Goal: Information Seeking & Learning: Learn about a topic

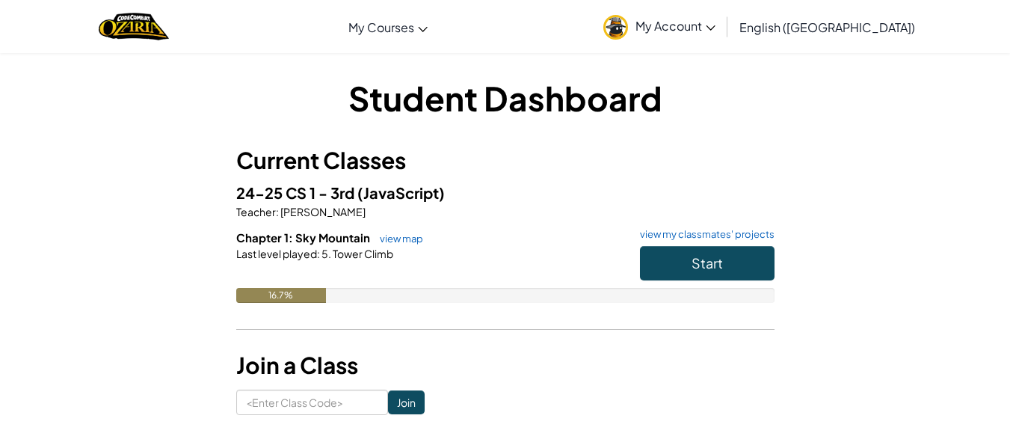
click at [839, 102] on div "Student Dashboard Current Classes 24-25 CS 1 - 3rd (JavaScript) Teacher : [PERS…" at bounding box center [505, 245] width 875 height 340
click at [728, 276] on button "Start" at bounding box center [707, 263] width 135 height 34
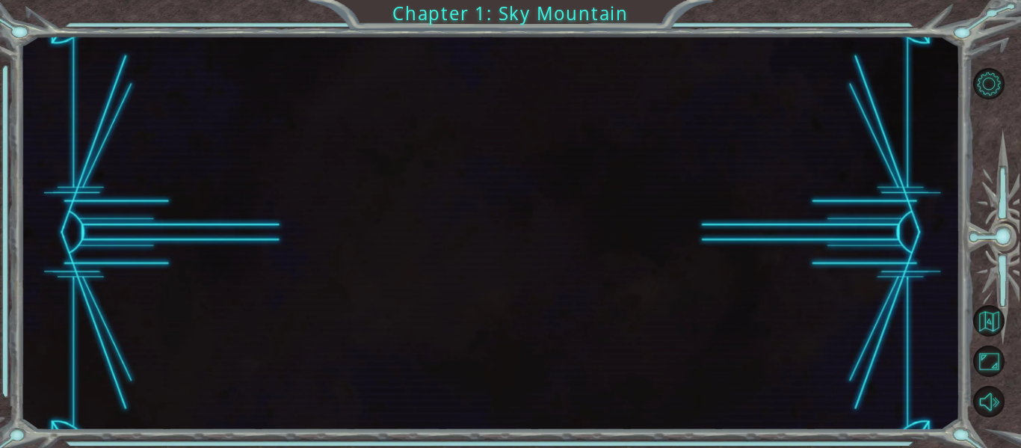
click at [727, 274] on div at bounding box center [490, 233] width 940 height 394
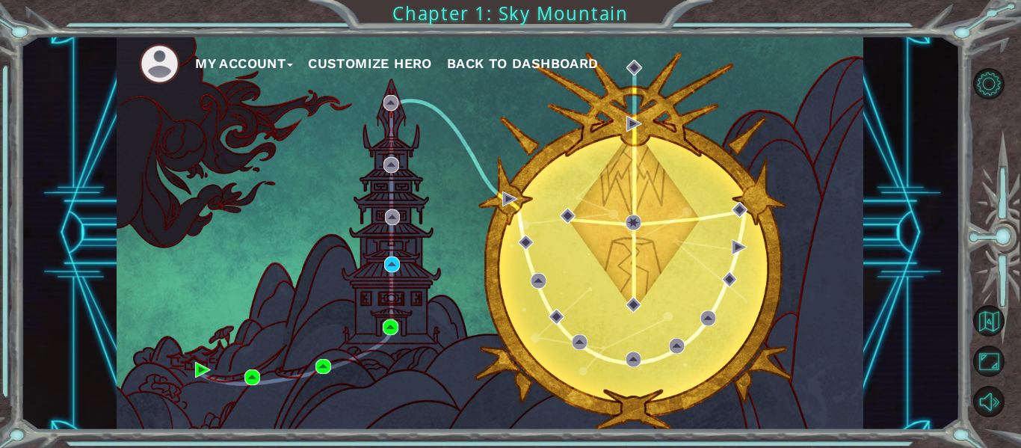
click at [383, 318] on div "My Account Customize Hero Back to Dashboard" at bounding box center [490, 233] width 747 height 394
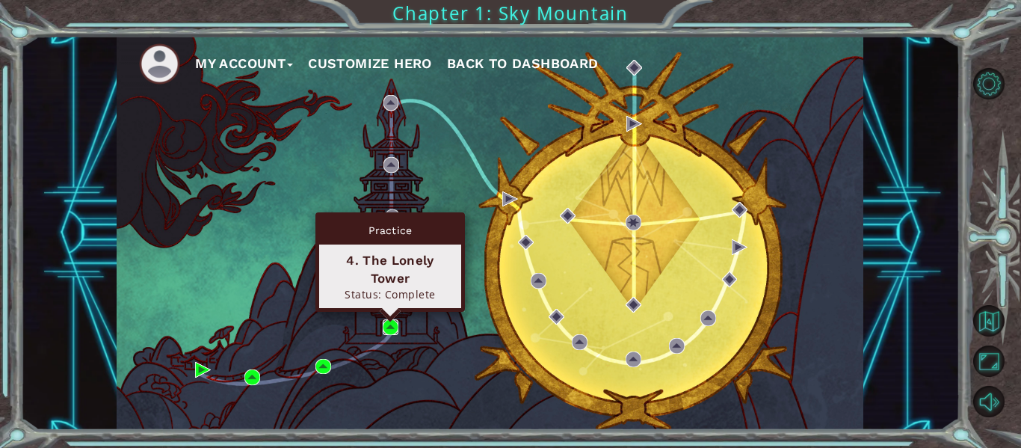
click at [384, 319] on img at bounding box center [391, 327] width 16 height 16
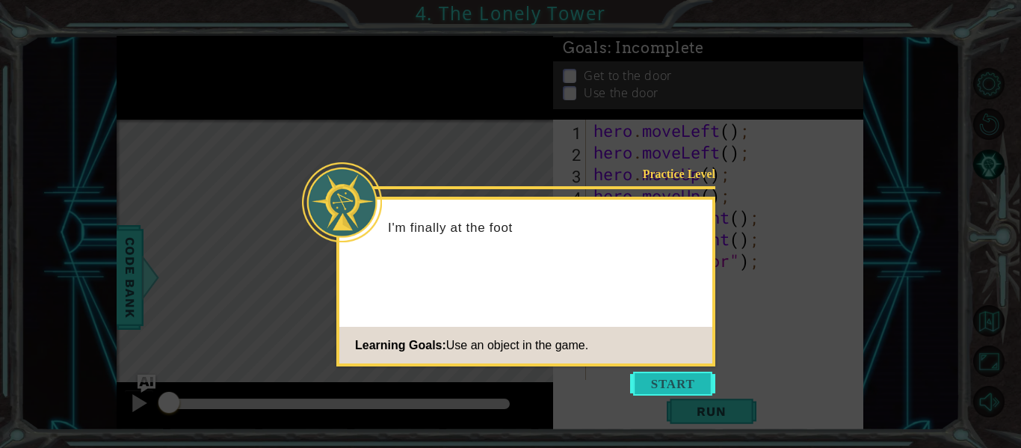
click at [681, 381] on button "Start" at bounding box center [672, 384] width 85 height 24
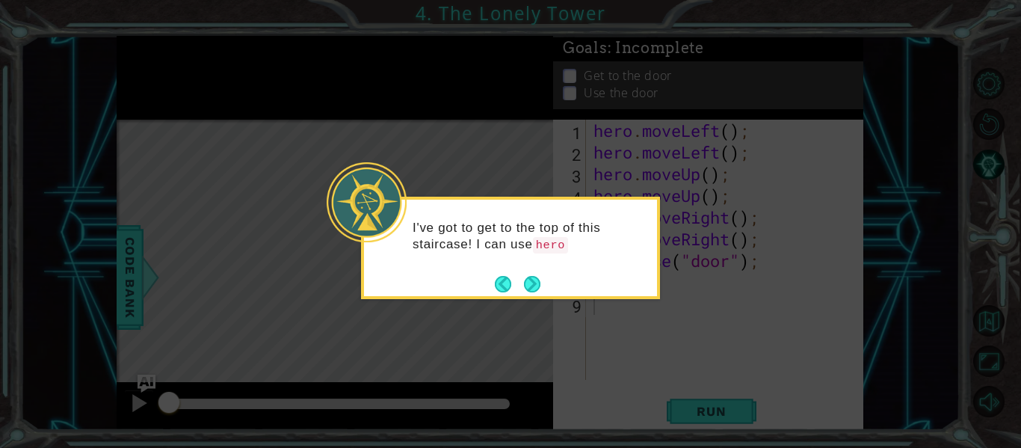
click at [570, 318] on icon at bounding box center [510, 224] width 1021 height 448
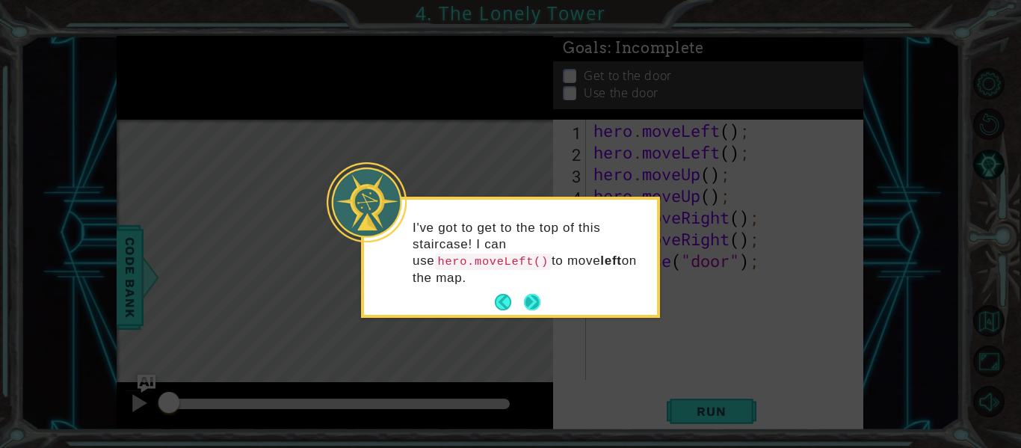
click at [535, 294] on button "Next" at bounding box center [532, 302] width 16 height 16
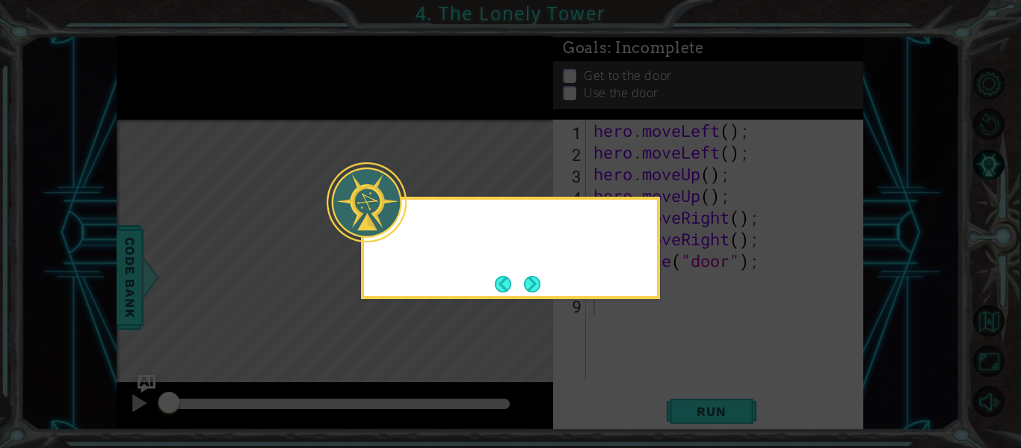
click at [535, 292] on button "Next" at bounding box center [532, 284] width 16 height 16
click at [535, 293] on icon at bounding box center [510, 224] width 1021 height 448
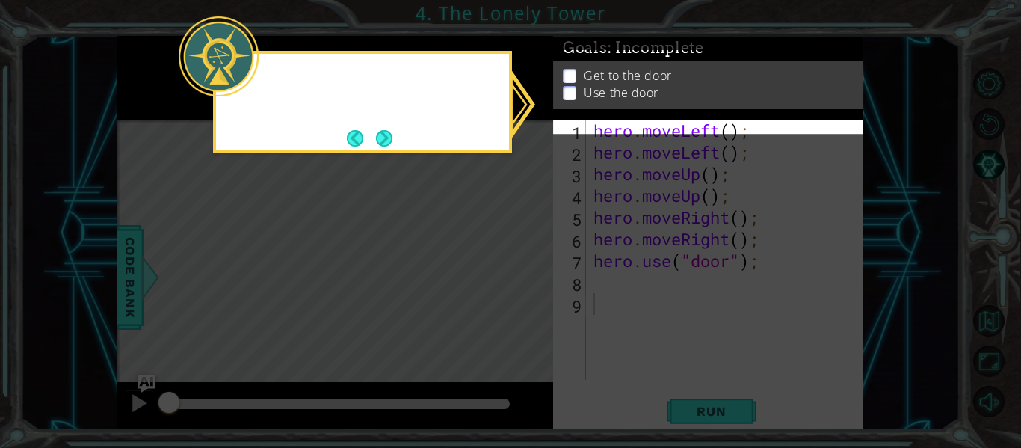
click at [535, 293] on icon at bounding box center [510, 224] width 1021 height 448
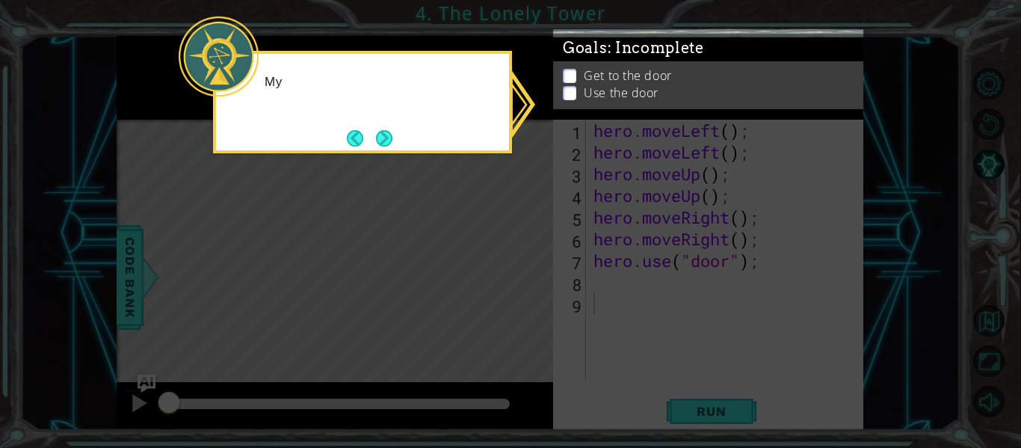
click at [535, 293] on icon at bounding box center [510, 224] width 1021 height 448
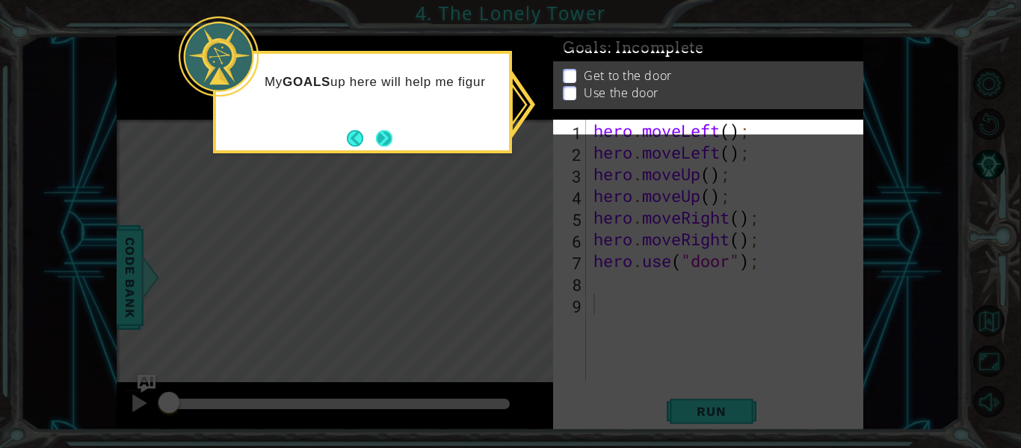
click at [382, 132] on button "Next" at bounding box center [384, 138] width 16 height 16
click at [382, 132] on icon at bounding box center [510, 224] width 1021 height 448
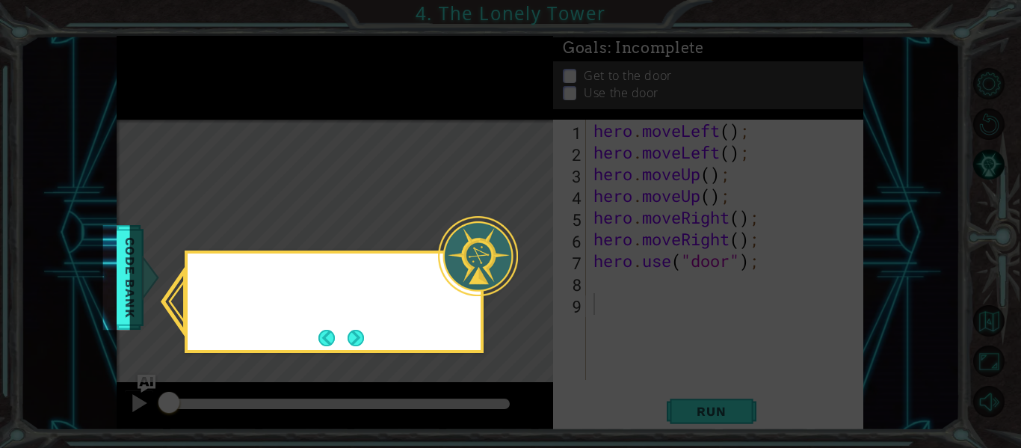
click at [382, 132] on icon at bounding box center [510, 224] width 1021 height 448
click at [362, 320] on div "I can check out" at bounding box center [334, 301] width 299 height 102
click at [362, 320] on div "I can check out the Code" at bounding box center [334, 301] width 299 height 102
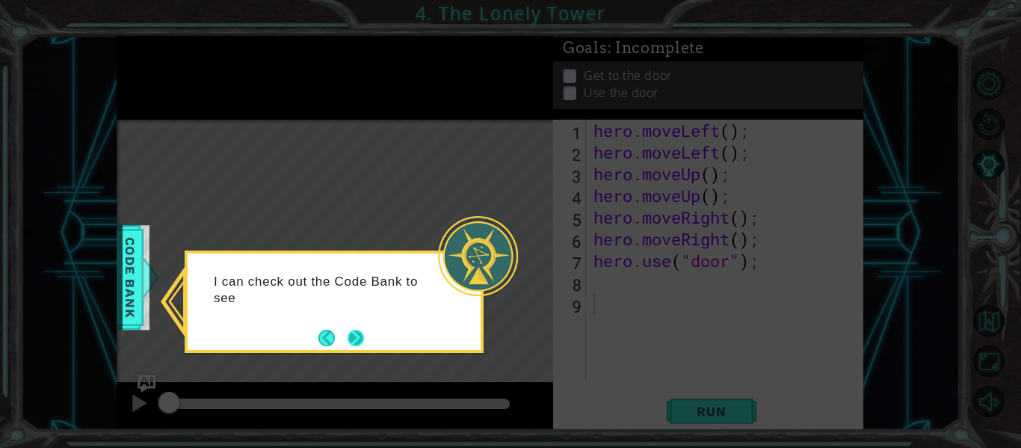
click at [360, 330] on button "Next" at bounding box center [356, 338] width 16 height 16
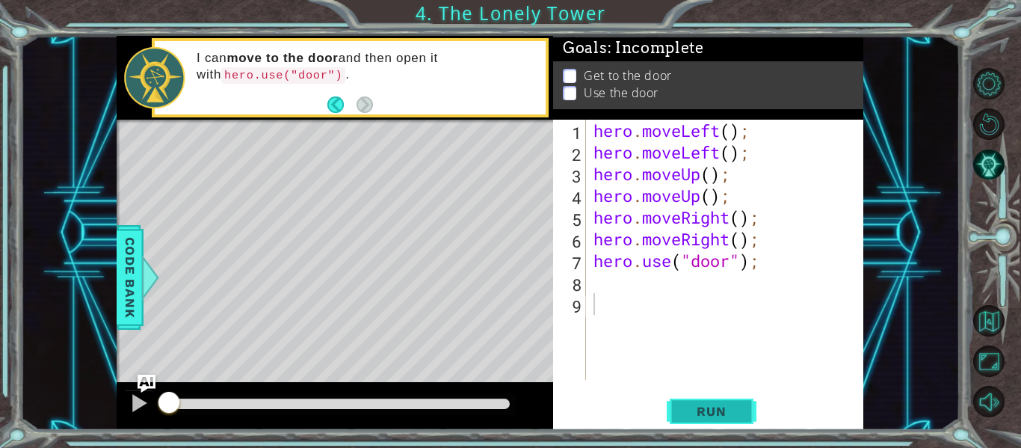
click at [729, 409] on span "Run" at bounding box center [711, 411] width 59 height 15
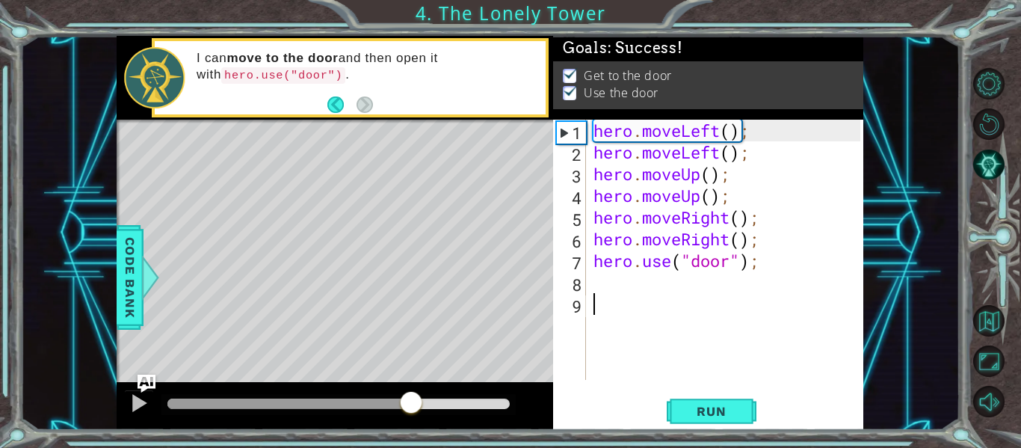
click at [409, 404] on div at bounding box center [338, 403] width 342 height 10
drag, startPoint x: 454, startPoint y: 405, endPoint x: 490, endPoint y: 402, distance: 36.8
click at [490, 402] on div at bounding box center [338, 403] width 342 height 10
click at [719, 415] on span "Run" at bounding box center [711, 411] width 59 height 15
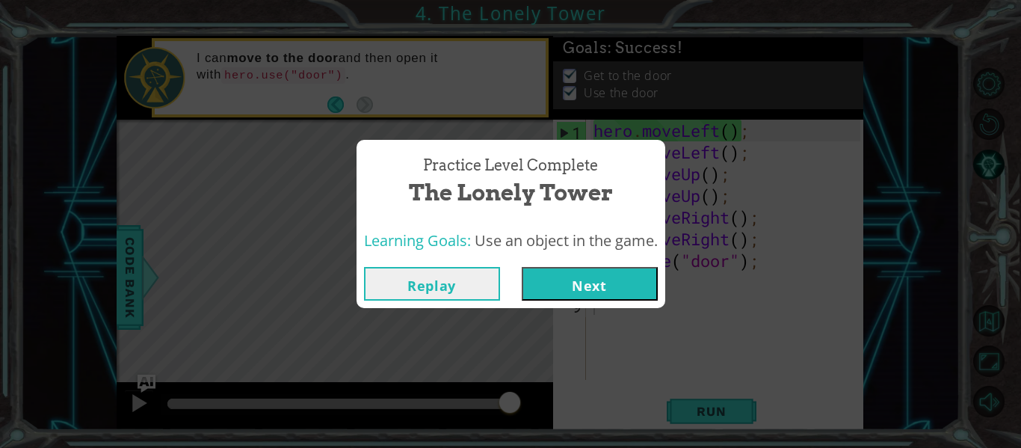
click at [611, 285] on button "Next" at bounding box center [590, 284] width 136 height 34
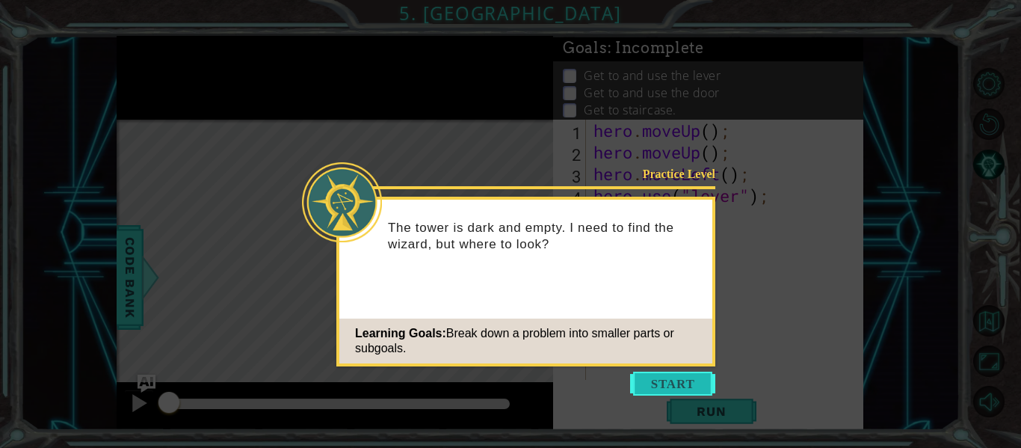
click at [664, 377] on button "Start" at bounding box center [672, 384] width 85 height 24
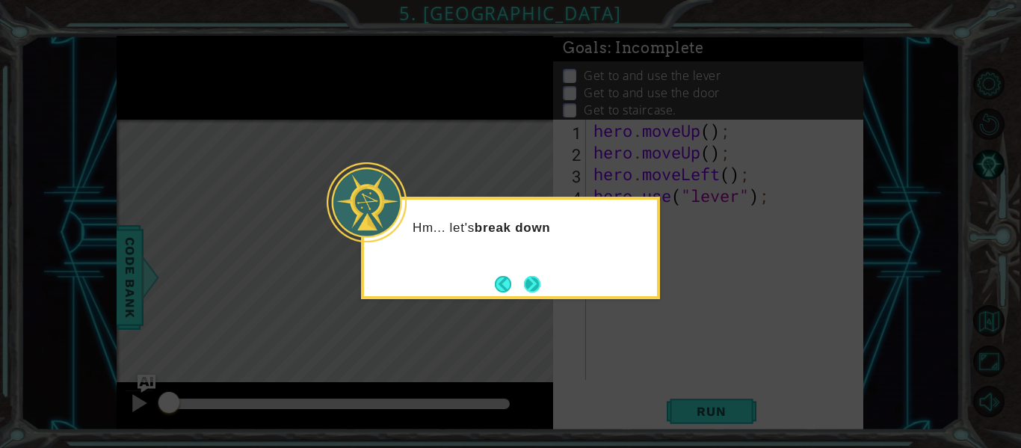
click at [529, 285] on button "Next" at bounding box center [532, 284] width 16 height 16
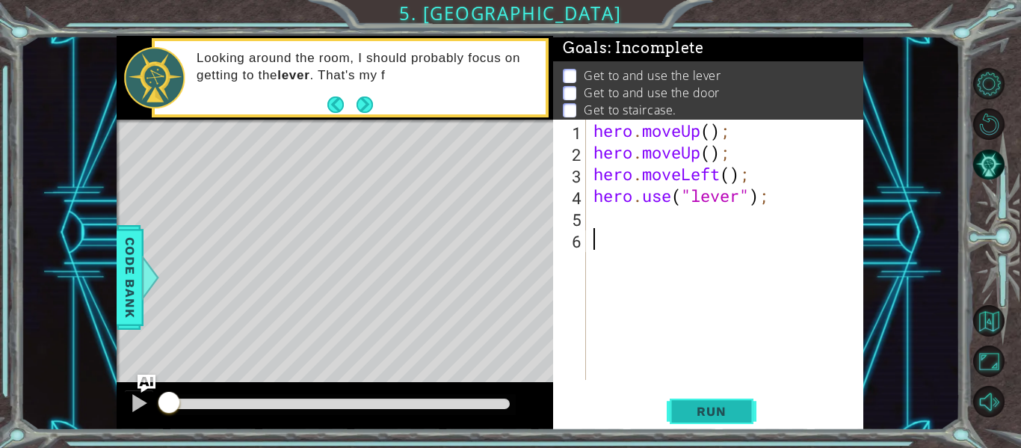
click at [707, 407] on span "Run" at bounding box center [711, 411] width 59 height 15
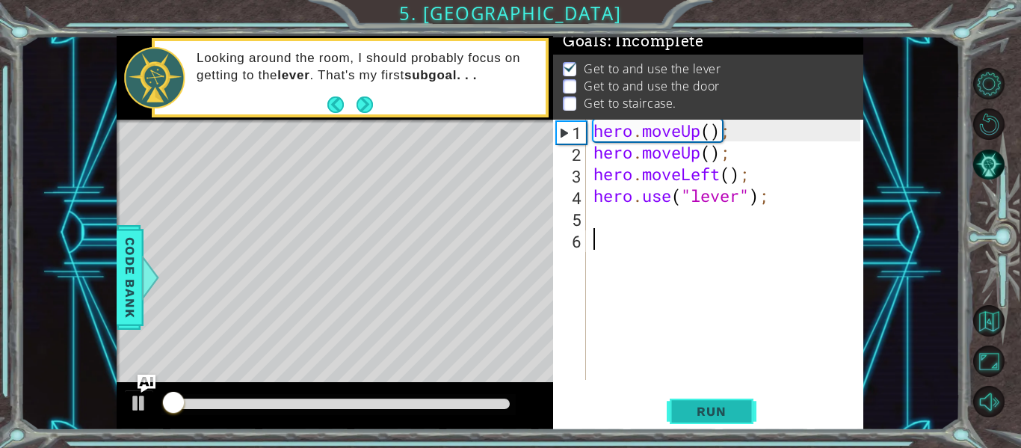
scroll to position [13, 0]
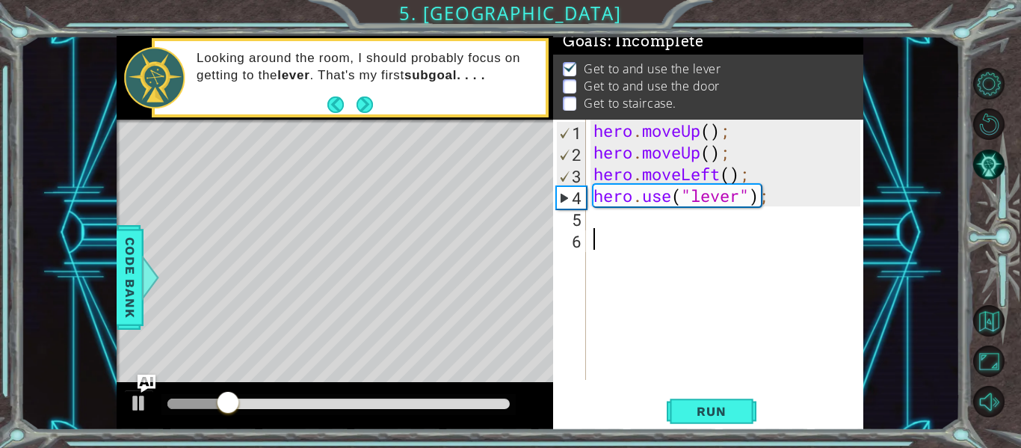
click at [652, 213] on div "hero . moveUp ( ) ; hero . moveUp ( ) ; hero . moveLeft ( ) ; hero . use ( "lev…" at bounding box center [729, 272] width 277 height 304
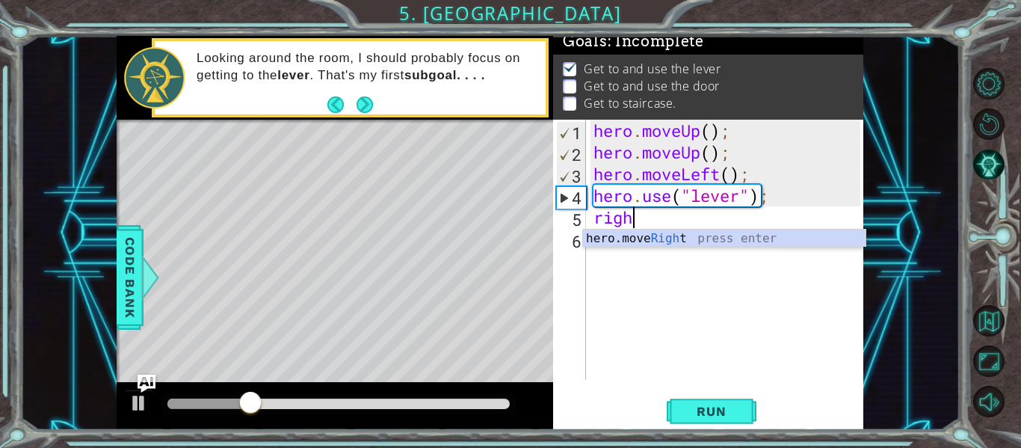
type textarea "right"
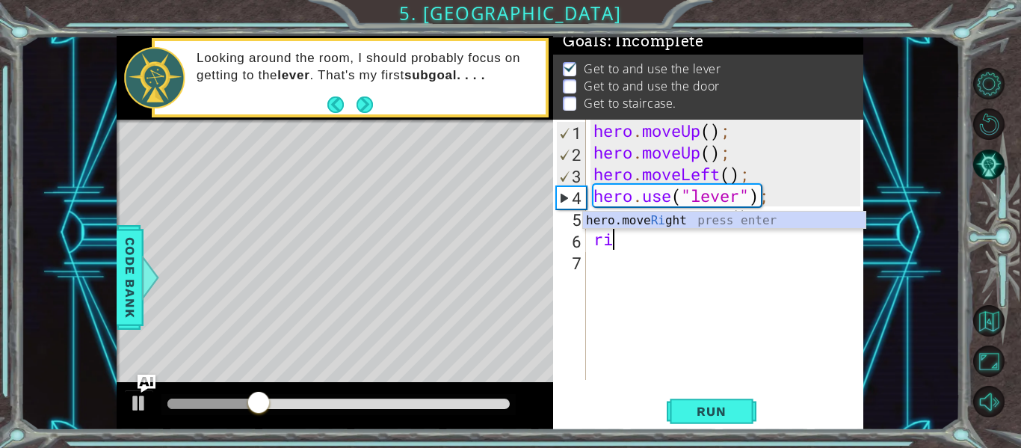
scroll to position [0, 1]
type textarea "right"
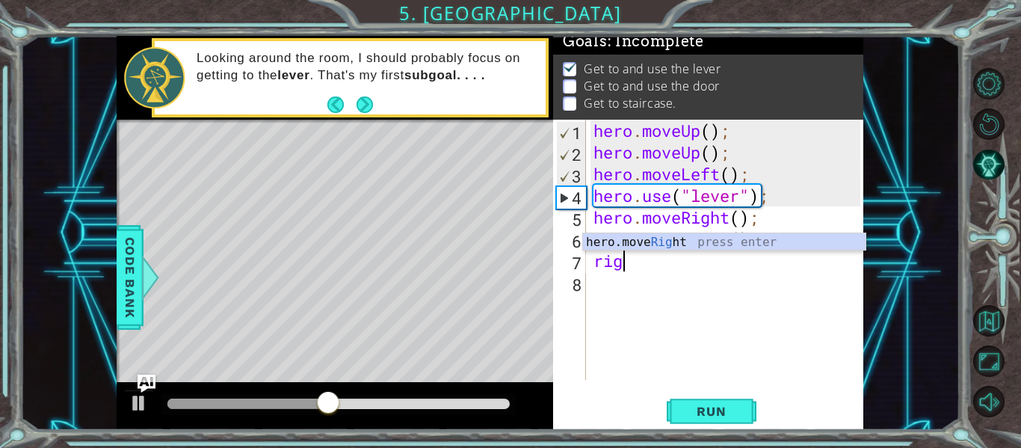
type textarea "right"
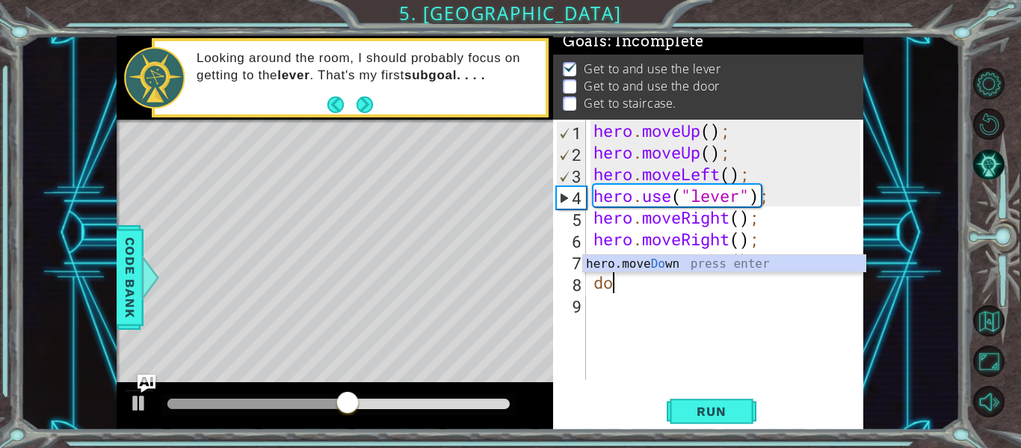
scroll to position [0, 0]
type textarea "d"
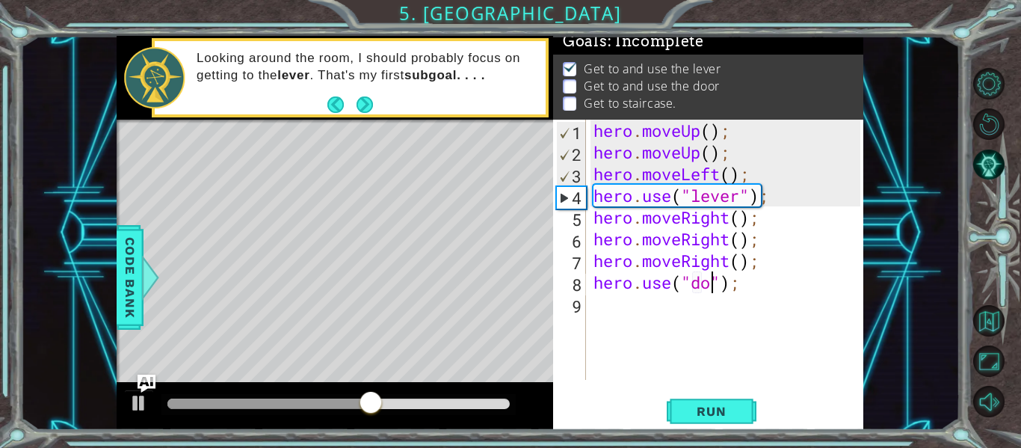
type textarea "hero.use("door");"
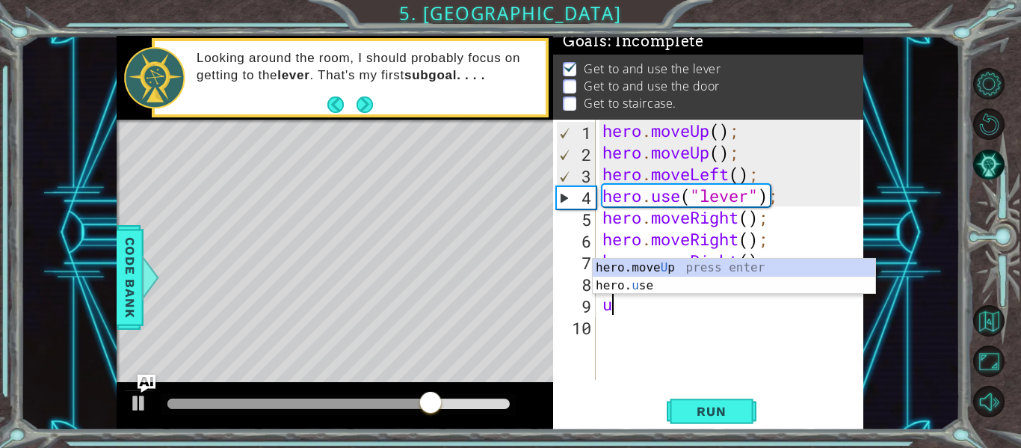
type textarea "up"
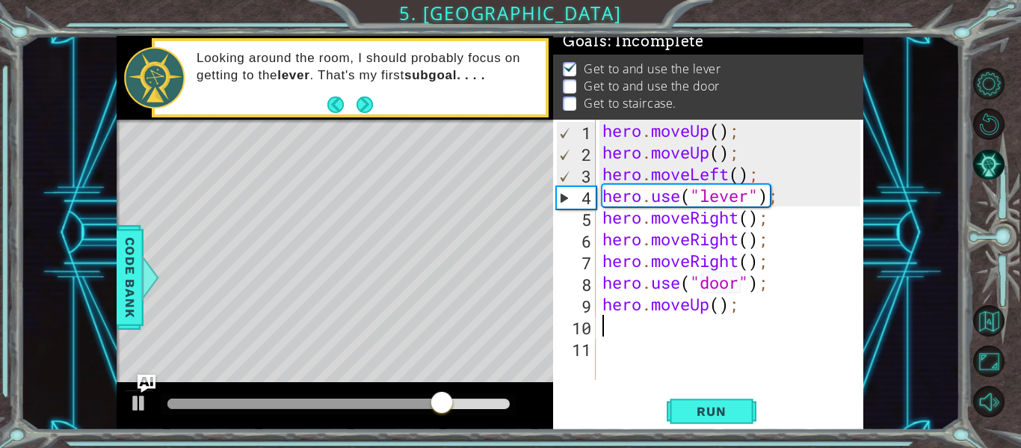
type textarea "r"
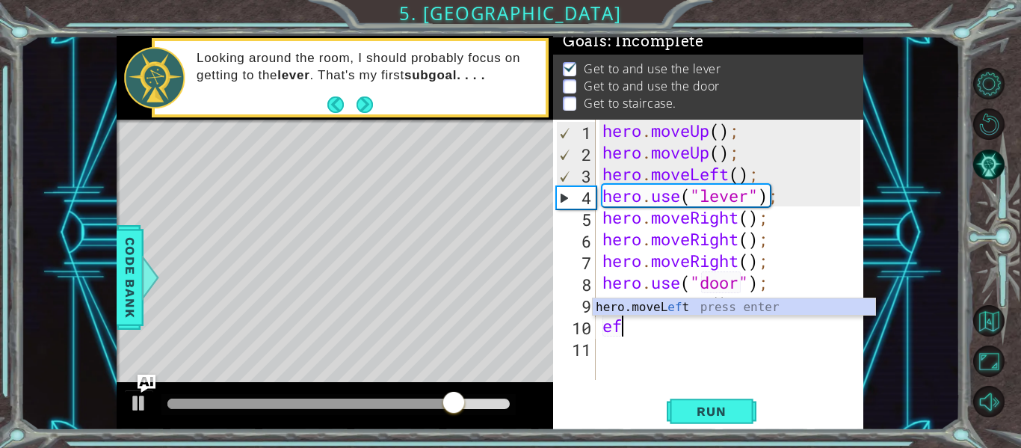
type textarea "e"
type textarea "left"
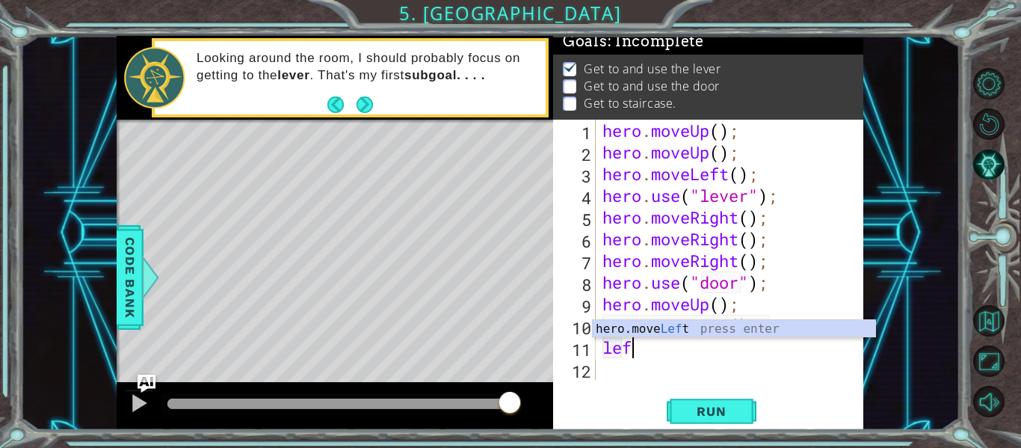
type textarea "left"
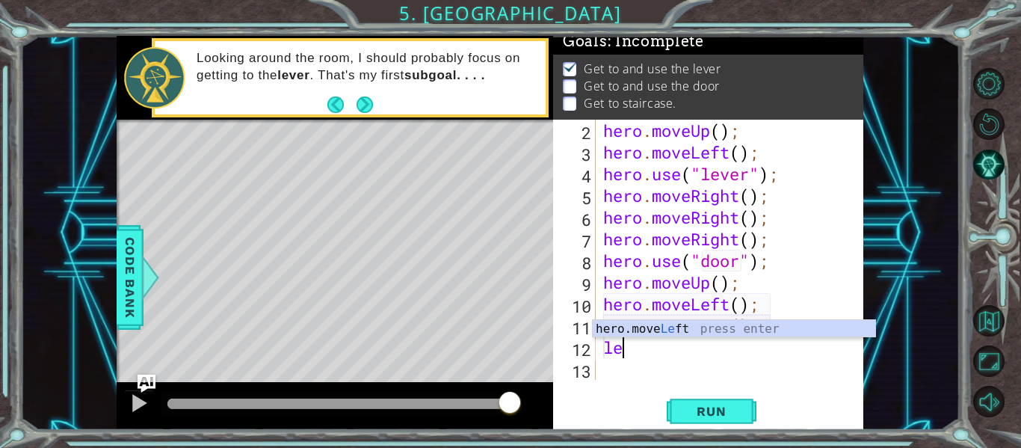
type textarea "left"
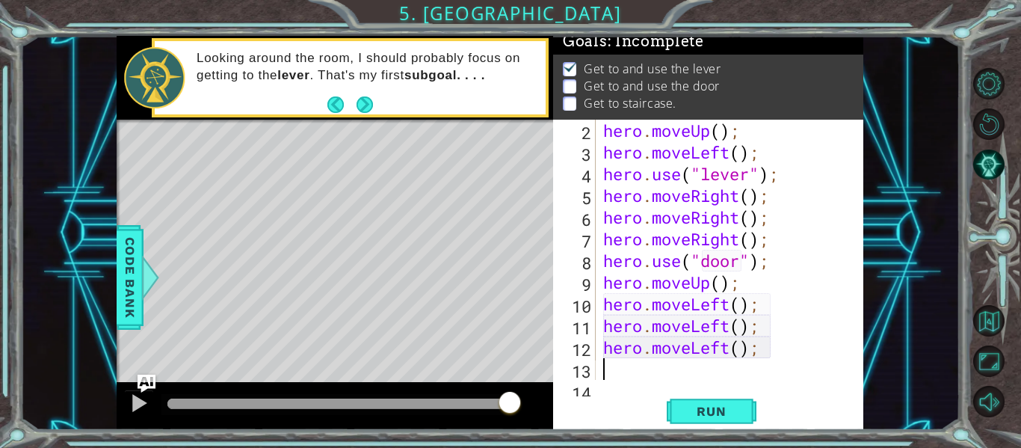
scroll to position [43, 0]
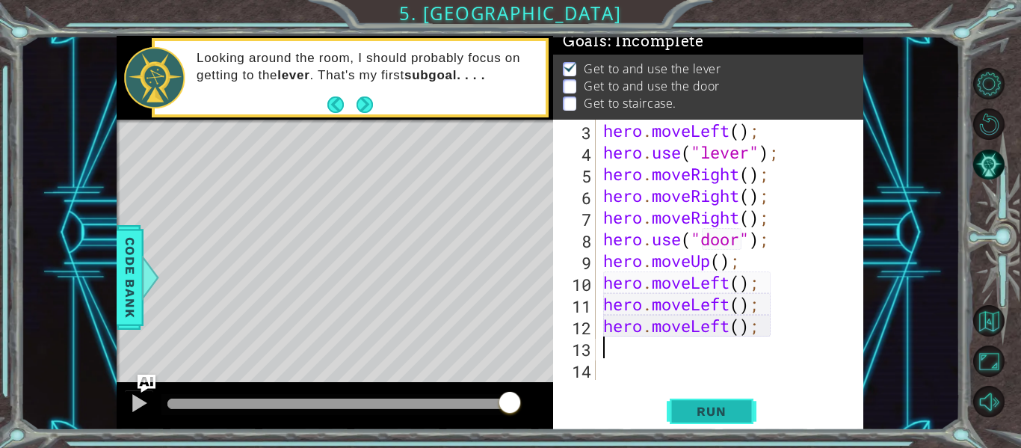
click at [746, 413] on button "Run" at bounding box center [712, 411] width 90 height 31
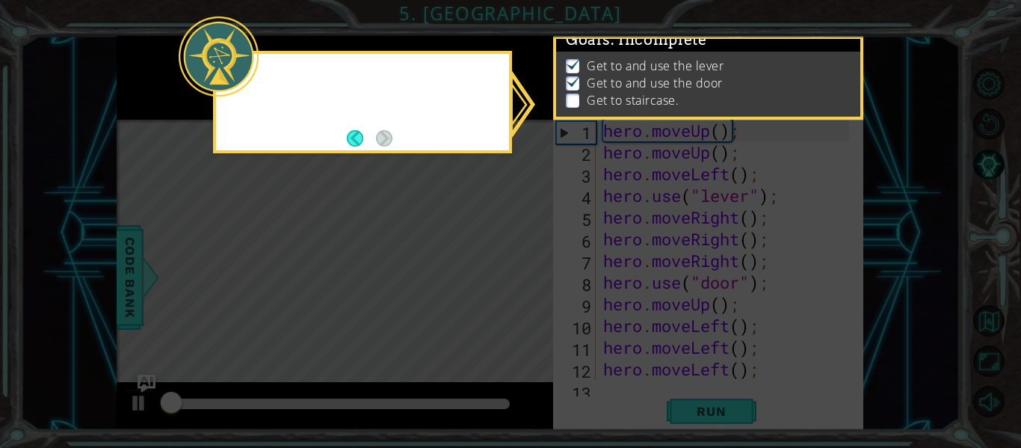
scroll to position [0, 0]
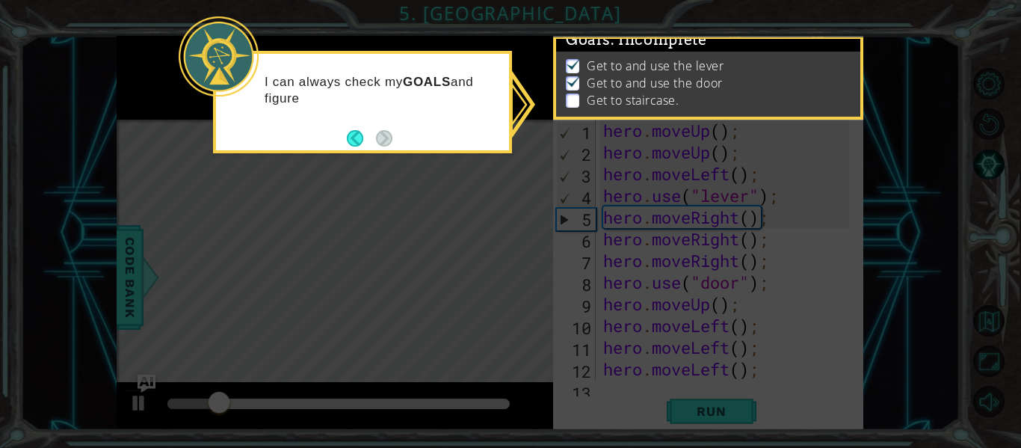
click at [462, 363] on icon at bounding box center [510, 224] width 1021 height 448
click at [397, 151] on div "I can always check my GOALS and figure out what to do next." at bounding box center [362, 102] width 299 height 102
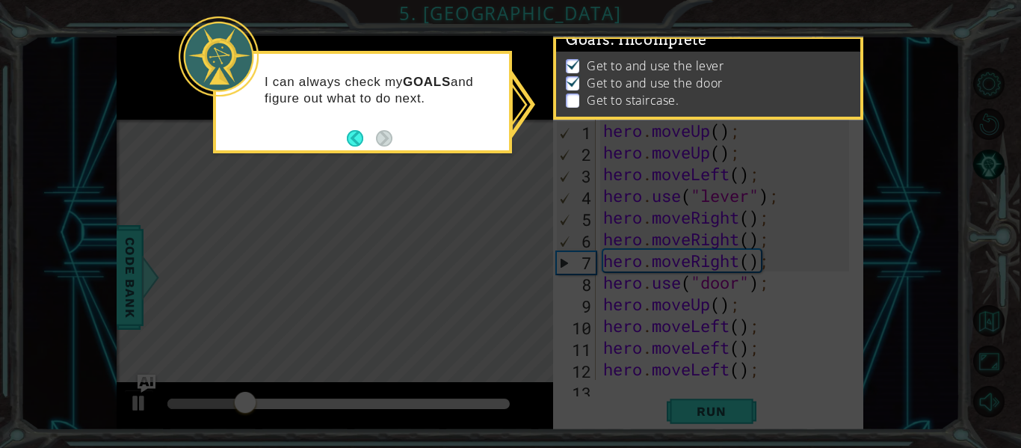
click at [453, 203] on icon at bounding box center [510, 224] width 1021 height 448
click at [496, 219] on icon at bounding box center [510, 224] width 1021 height 448
click at [386, 151] on div "I can always check my GOALS and figure out what to do next." at bounding box center [362, 102] width 299 height 102
click at [492, 167] on icon at bounding box center [510, 224] width 1021 height 448
click at [573, 93] on p at bounding box center [572, 100] width 13 height 14
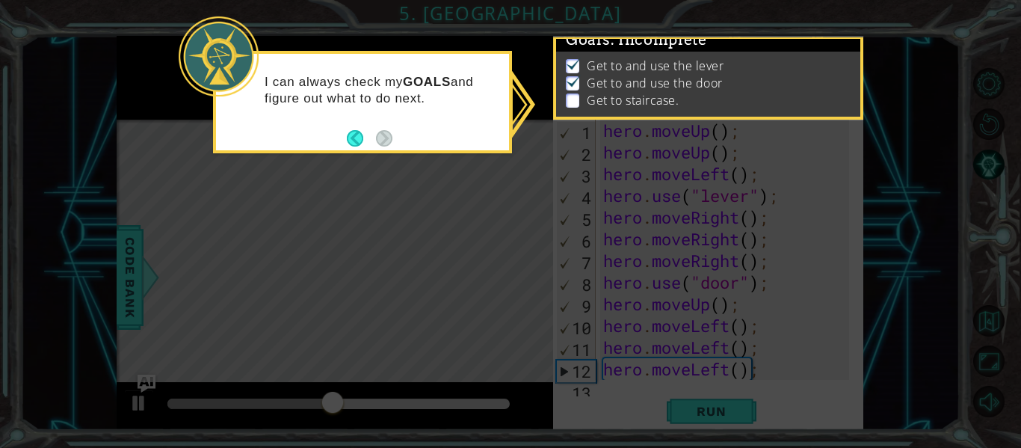
click at [573, 93] on p at bounding box center [572, 100] width 13 height 14
click at [347, 116] on div "I can always check my GOALS and figure out what to do next." at bounding box center [362, 98] width 293 height 76
click at [468, 120] on div "I can always check my GOALS and figure out what to do next." at bounding box center [362, 98] width 293 height 76
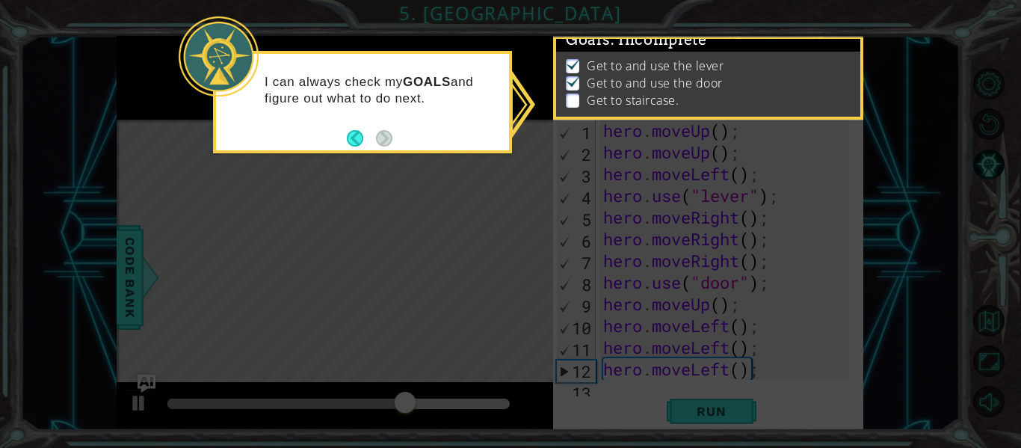
click at [396, 98] on p "I can always check my GOALS and figure out what to do next." at bounding box center [382, 90] width 234 height 33
click at [361, 140] on button "Back" at bounding box center [361, 138] width 29 height 16
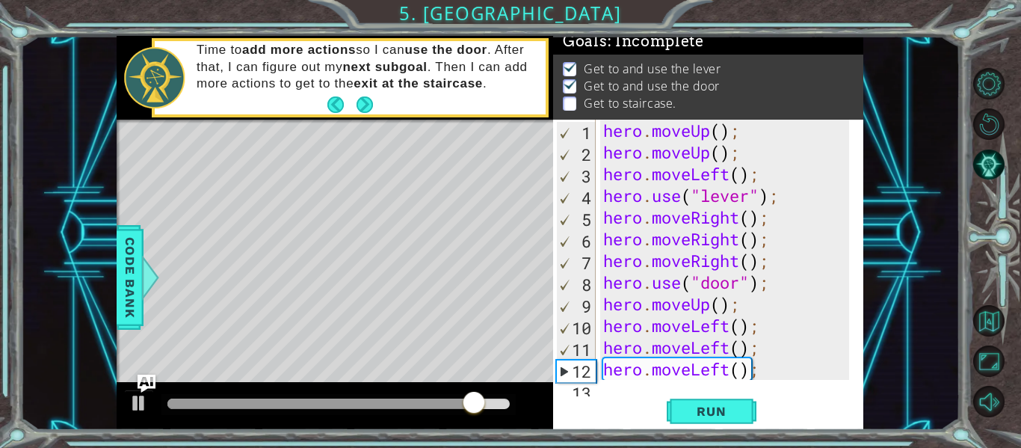
click at [778, 378] on div "hero . moveUp ( ) ; hero . moveUp ( ) ; hero . moveLeft ( ) ; hero . use ( "lev…" at bounding box center [728, 272] width 256 height 304
click at [759, 308] on div "hero . moveUp ( ) ; hero . moveUp ( ) ; hero . moveLeft ( ) ; hero . use ( "lev…" at bounding box center [728, 272] width 256 height 304
type textarea "hero.moveUp();"
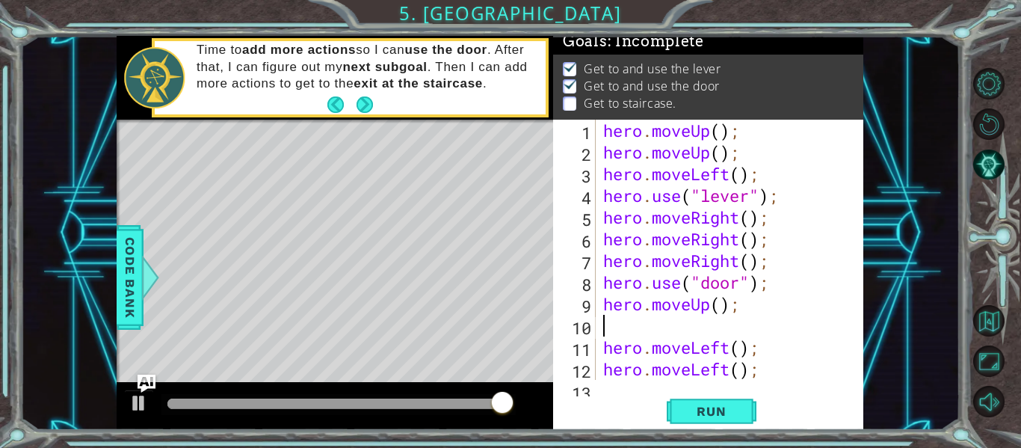
type textarea "up"
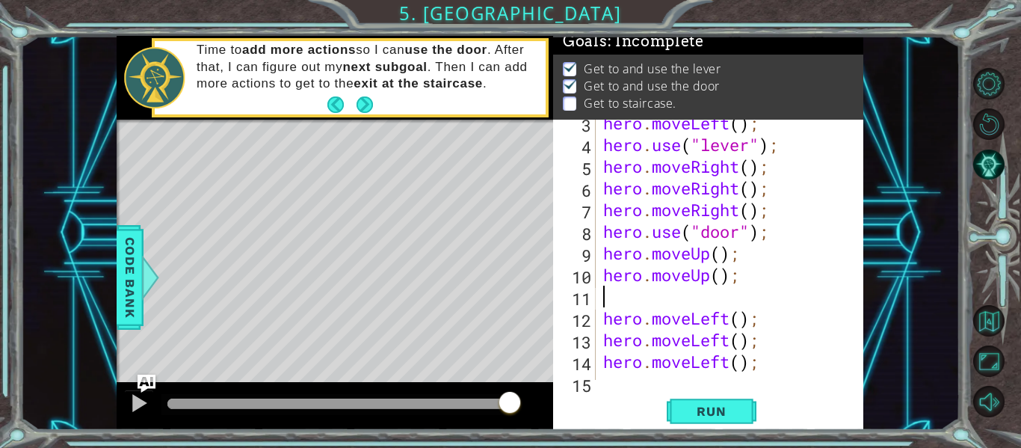
scroll to position [55, 0]
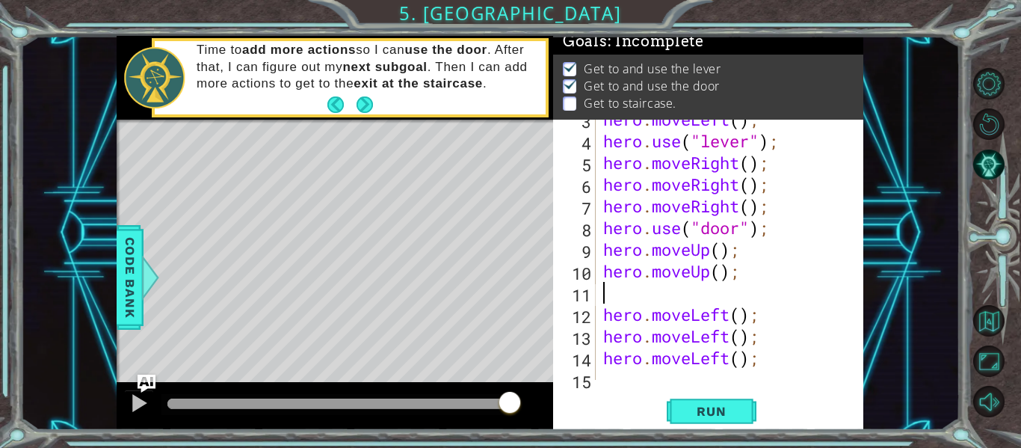
type textarea "hero.moveUp();"
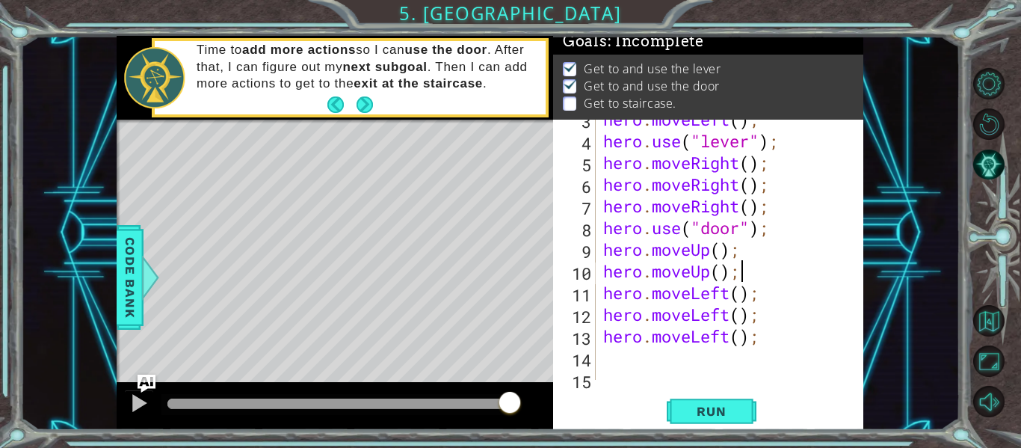
click at [768, 359] on div "hero . moveLeft ( ) ; hero . use ( "lever" ) ; hero . moveRight ( ) ; hero . mo…" at bounding box center [728, 260] width 256 height 304
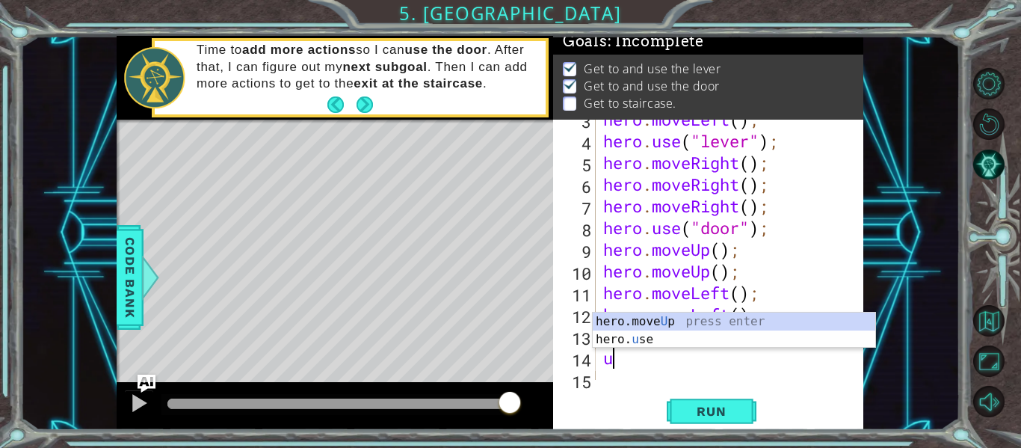
type textarea "up"
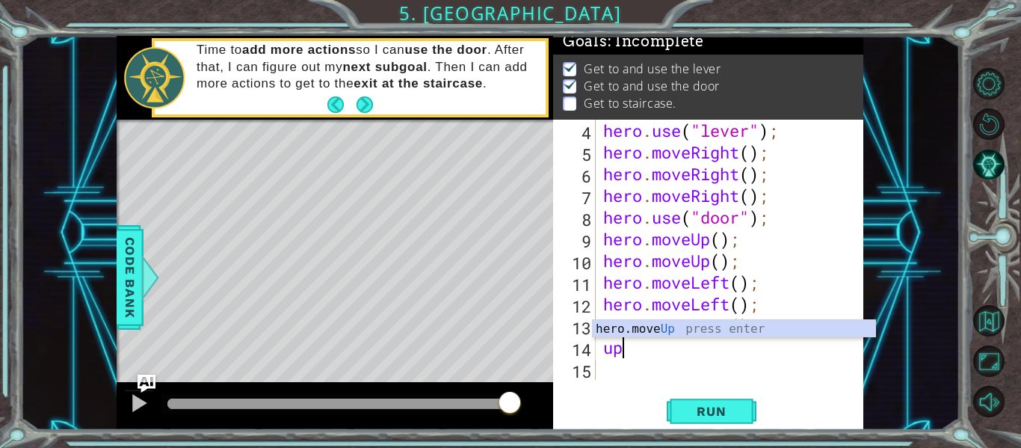
scroll to position [87, 0]
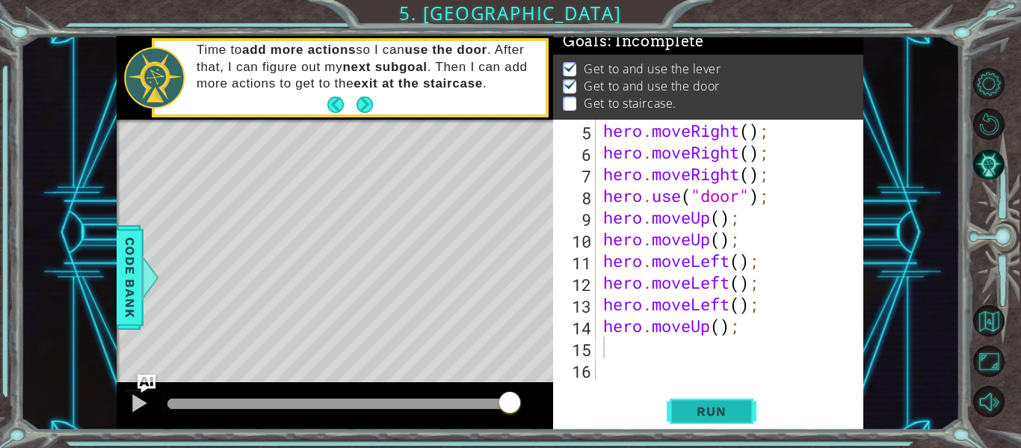
click at [709, 412] on span "Run" at bounding box center [711, 411] width 59 height 15
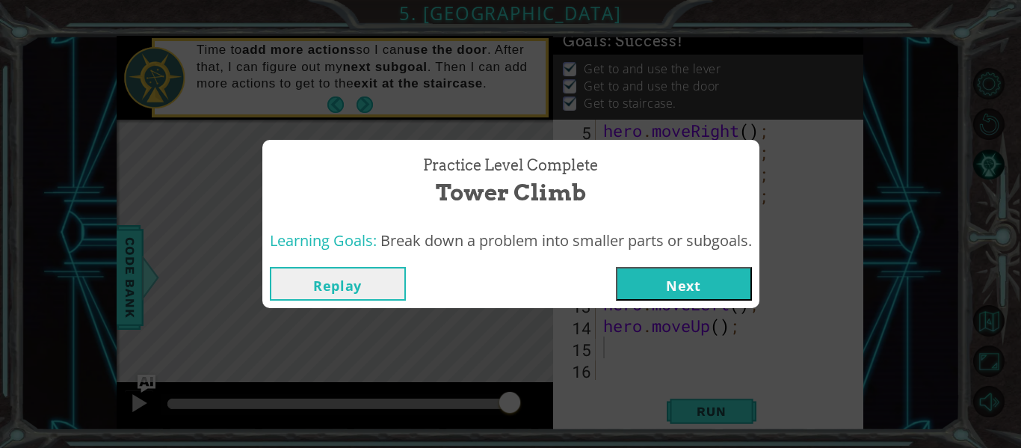
click at [711, 281] on button "Next" at bounding box center [684, 284] width 136 height 34
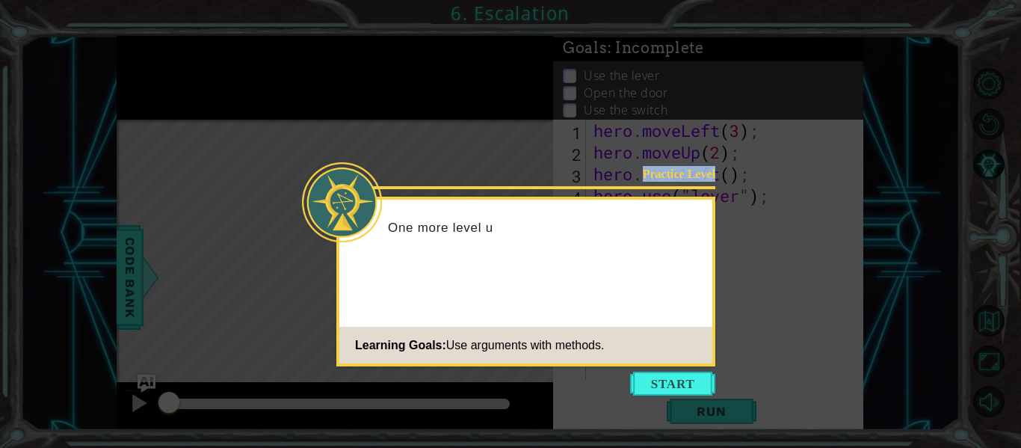
drag, startPoint x: 711, startPoint y: 281, endPoint x: 659, endPoint y: 420, distance: 148.6
click at [659, 420] on body "1 ההההההההההההההההההההההההההההההההההההההההההההההההההההההההההההההההההההההההההההה…" at bounding box center [510, 224] width 1021 height 448
click at [676, 386] on button "Start" at bounding box center [672, 384] width 85 height 24
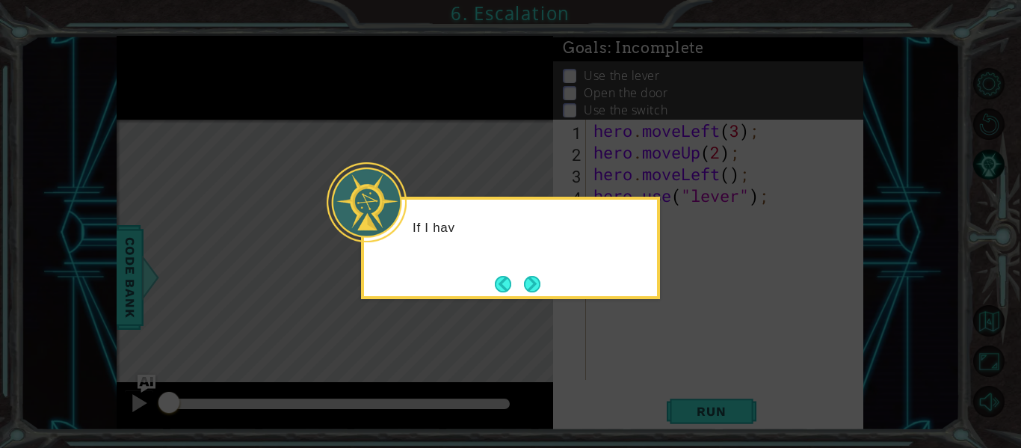
click at [673, 277] on icon at bounding box center [510, 224] width 1021 height 448
click at [536, 280] on button "Next" at bounding box center [532, 284] width 16 height 16
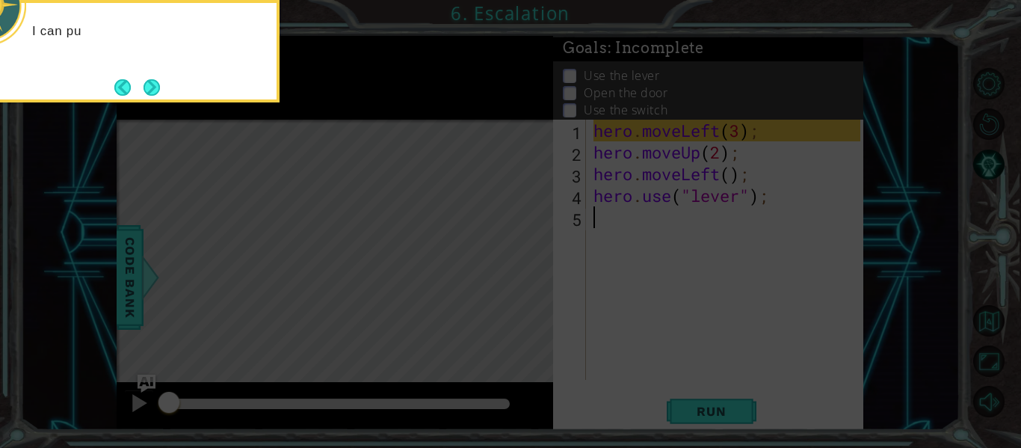
click at [540, 280] on icon at bounding box center [510, 67] width 1021 height 762
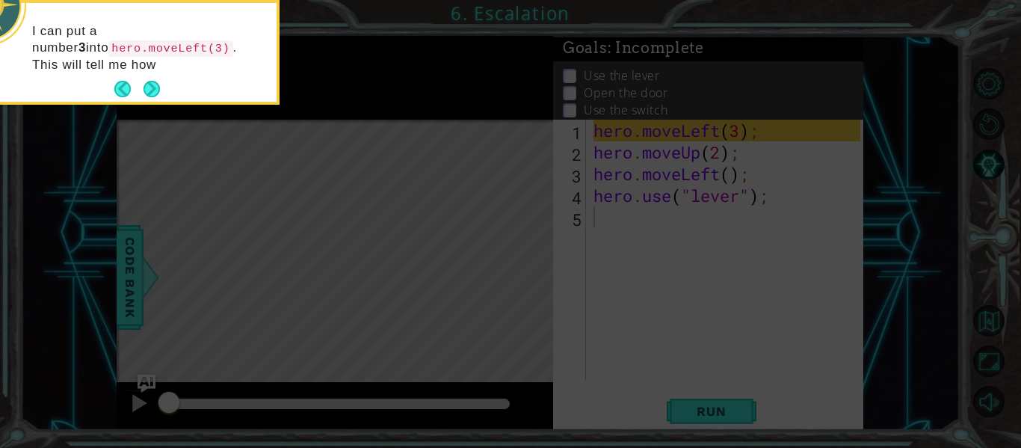
click at [153, 73] on div "I can put a number 3 into hero.moveLeft(3) . This will tell me how" at bounding box center [130, 55] width 293 height 93
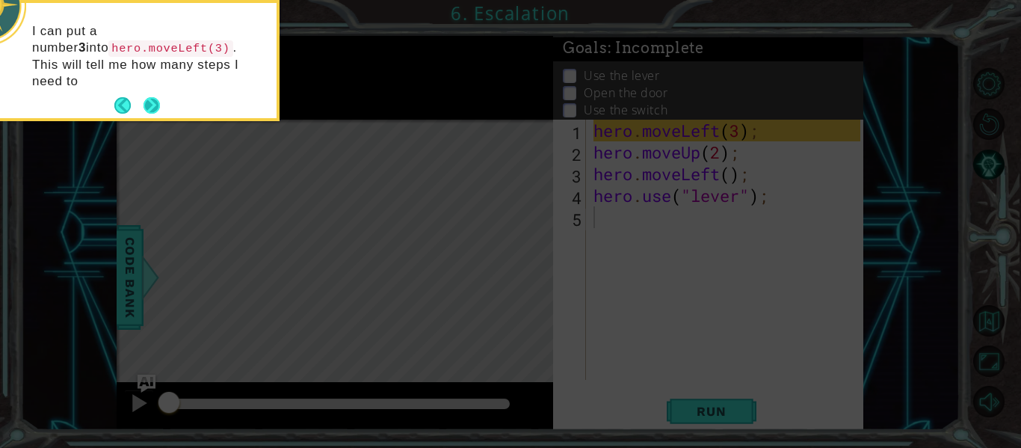
click at [151, 97] on button "Next" at bounding box center [152, 105] width 16 height 16
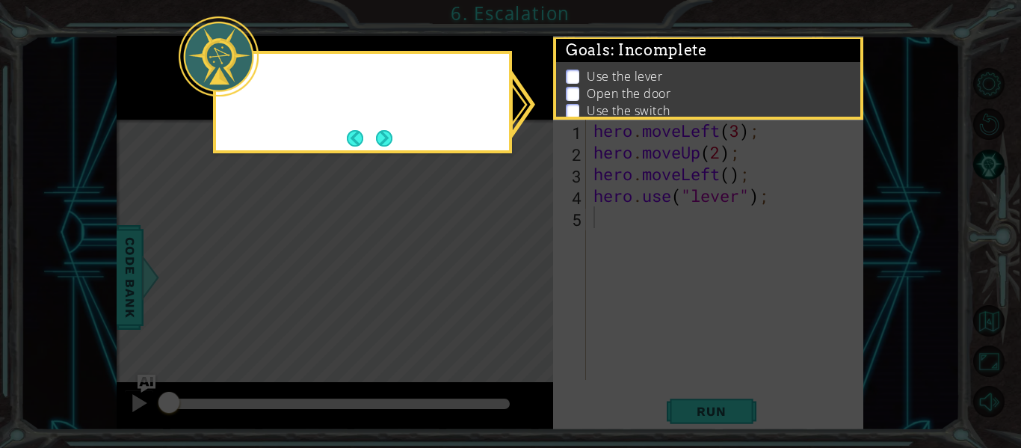
click at [151, 88] on icon at bounding box center [510, 224] width 1021 height 448
click at [393, 142] on button "Next" at bounding box center [384, 138] width 16 height 16
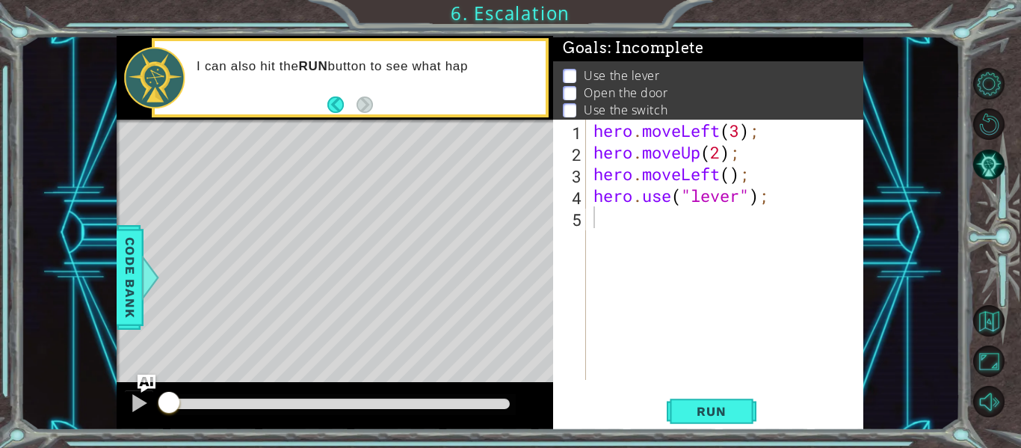
click at [350, 115] on footer at bounding box center [350, 104] width 46 height 22
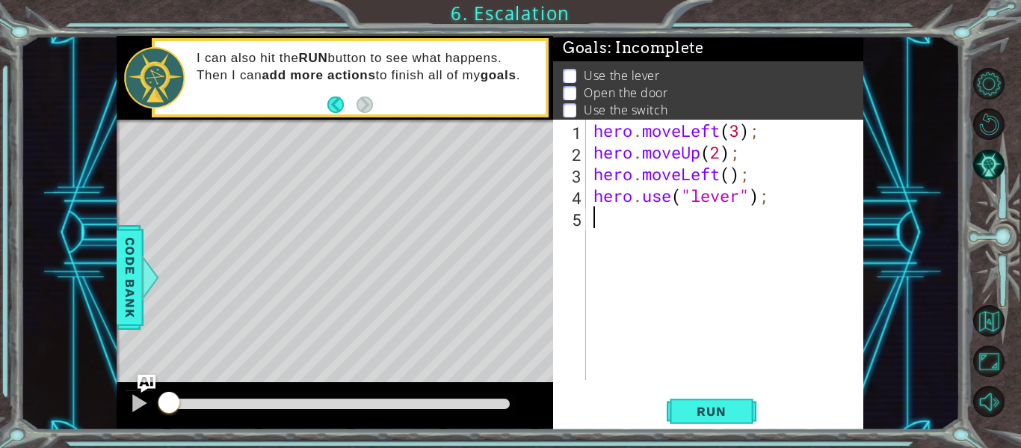
click at [594, 212] on div "hero . moveLeft ( 3 ) ; hero . moveUp ( 2 ) ; hero . moveLeft ( ) ; hero . use …" at bounding box center [729, 272] width 277 height 304
click at [140, 277] on span "Code Bank" at bounding box center [130, 277] width 24 height 91
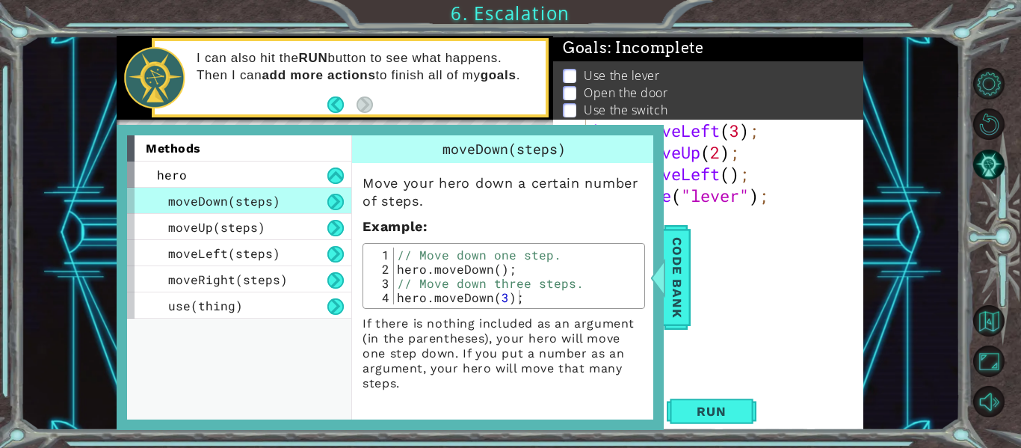
click at [692, 289] on div "hero . moveLeft ( 3 ) ; hero . moveUp ( 2 ) ; hero . moveLeft ( ) ; hero . use …" at bounding box center [729, 272] width 277 height 304
click at [683, 292] on span "Code Bank" at bounding box center [677, 277] width 24 height 91
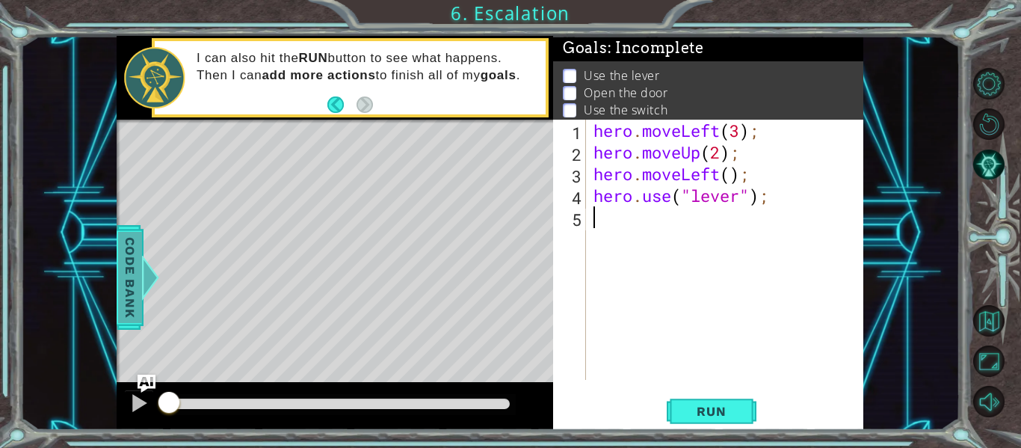
click at [683, 292] on div "hero . moveLeft ( 3 ) ; hero . moveUp ( 2 ) ; hero . moveLeft ( ) ; hero . use …" at bounding box center [729, 272] width 277 height 304
click at [695, 407] on span "Run" at bounding box center [711, 411] width 59 height 15
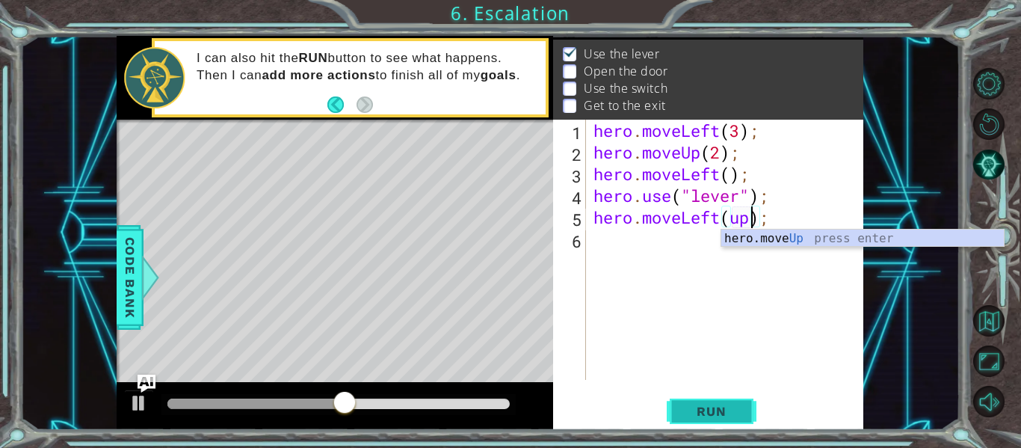
scroll to position [0, 7]
type textarea "hero.moveLeft();"
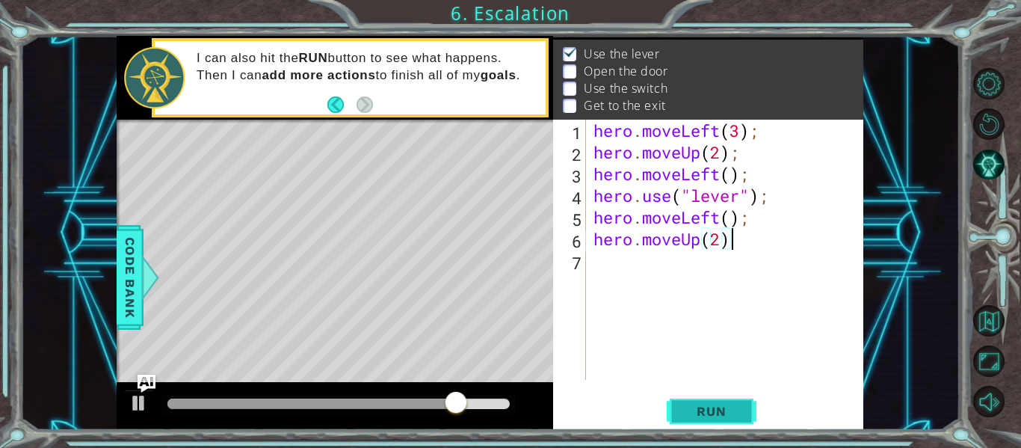
scroll to position [0, 6]
click at [698, 403] on button "Run" at bounding box center [712, 411] width 90 height 31
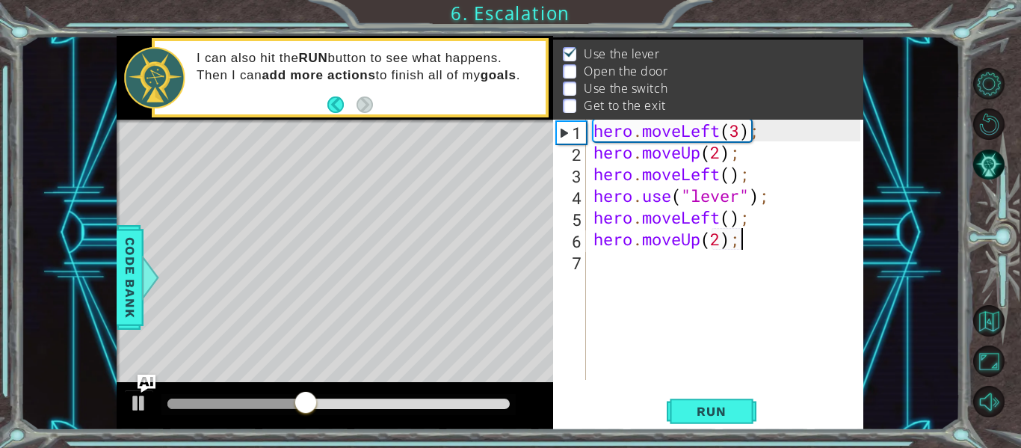
click at [771, 217] on div "hero . moveLeft ( 3 ) ; hero . moveUp ( 2 ) ; hero . moveLeft ( ) ; hero . use …" at bounding box center [729, 272] width 277 height 304
type textarea "hero.moveLeft();"
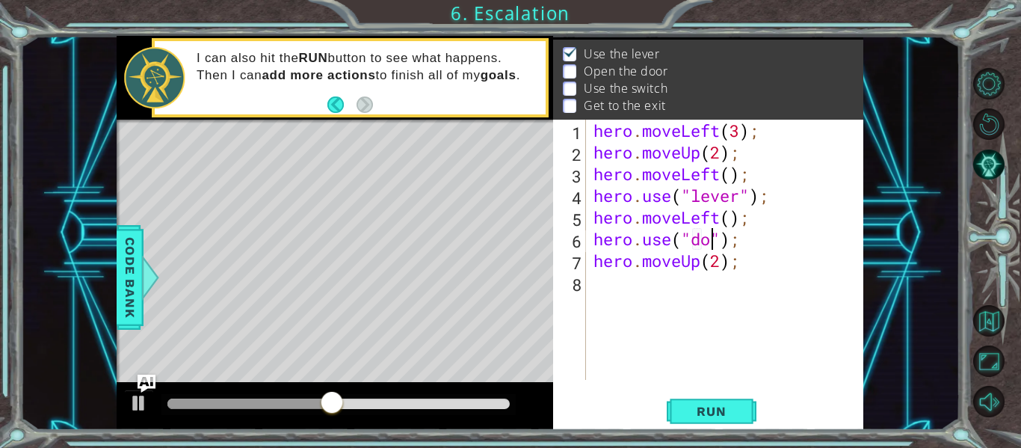
type textarea "hero.use("door");"
click at [727, 416] on span "Run" at bounding box center [711, 411] width 59 height 15
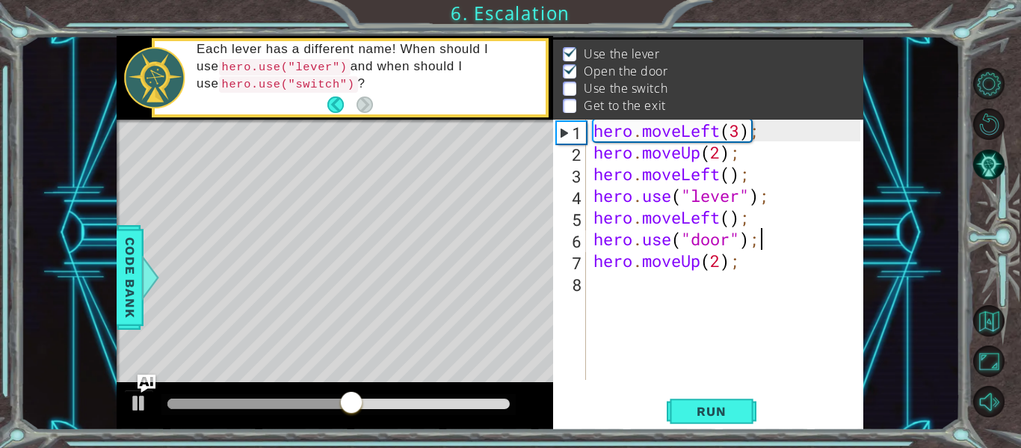
click at [765, 265] on div "hero . moveLeft ( 3 ) ; hero . moveUp ( 2 ) ; hero . moveLeft ( ) ; hero . use …" at bounding box center [729, 272] width 277 height 304
type textarea "hero.moveUp(2);"
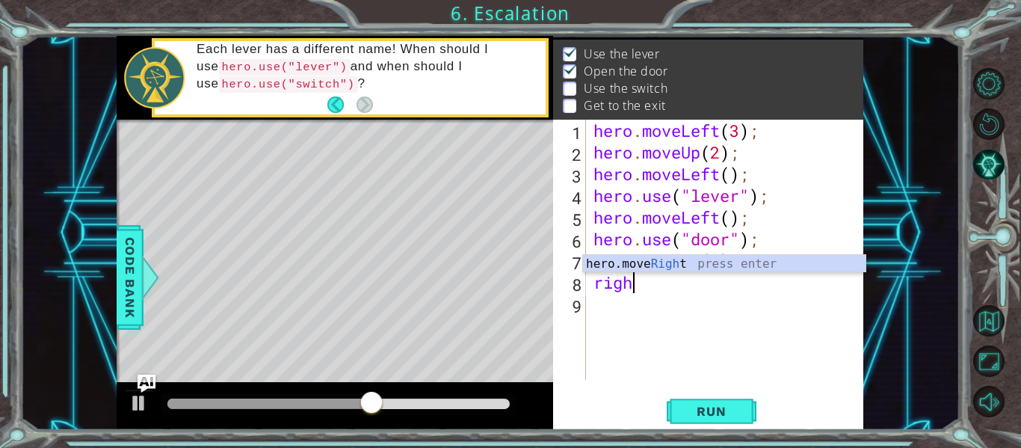
scroll to position [0, 1]
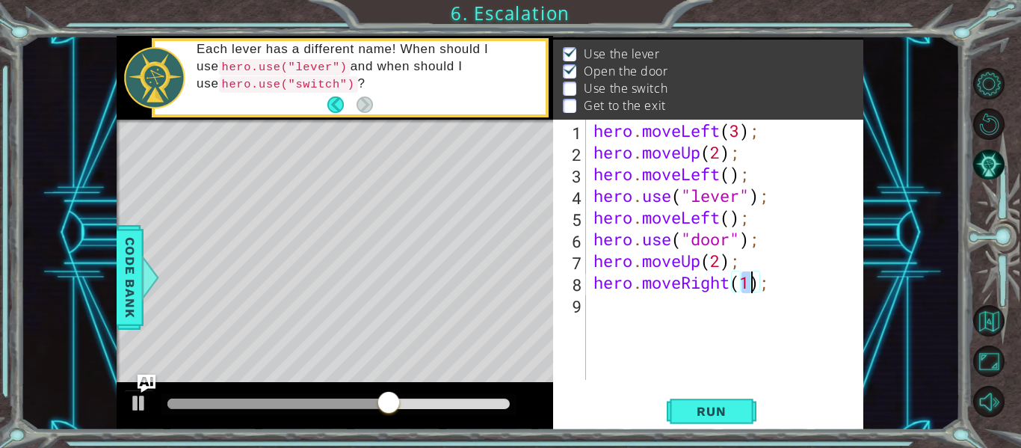
type textarea "hero.moveRight(2);"
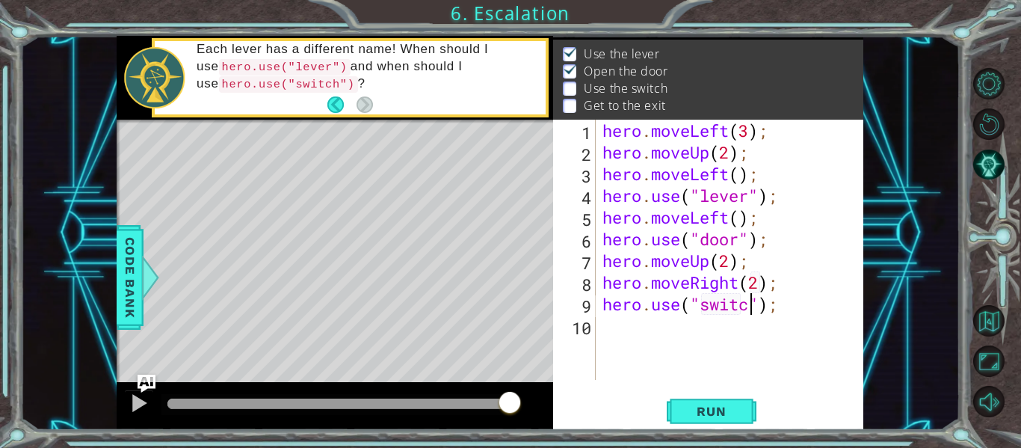
scroll to position [0, 7]
type textarea "hero.use("switch");"
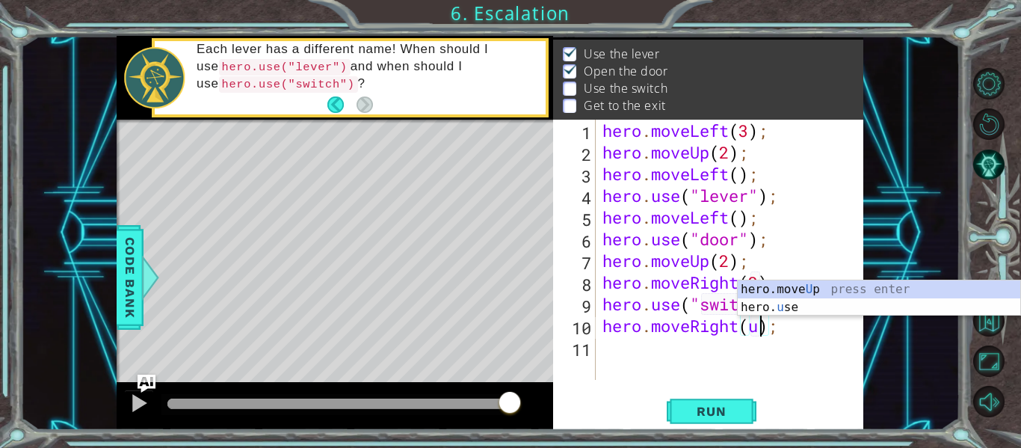
type textarea "hero.moveRight();"
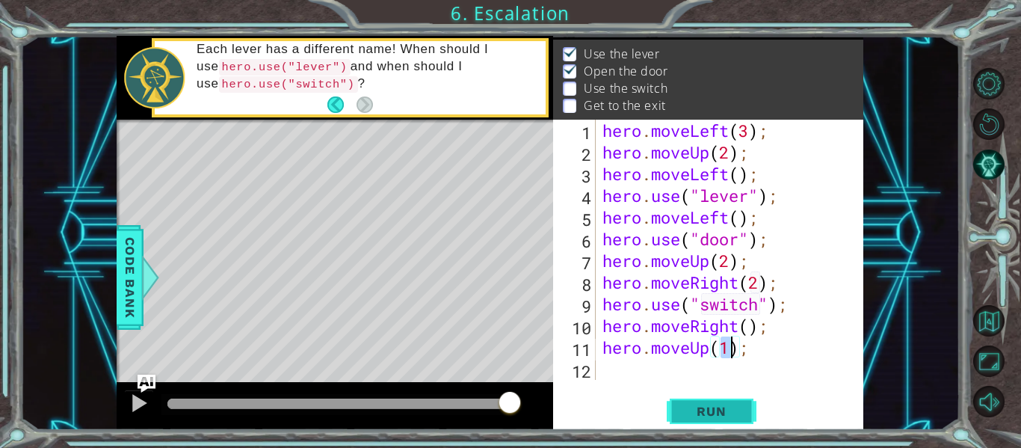
type textarea "hero.moveUp(1);"
click at [708, 419] on button "Run" at bounding box center [712, 411] width 90 height 31
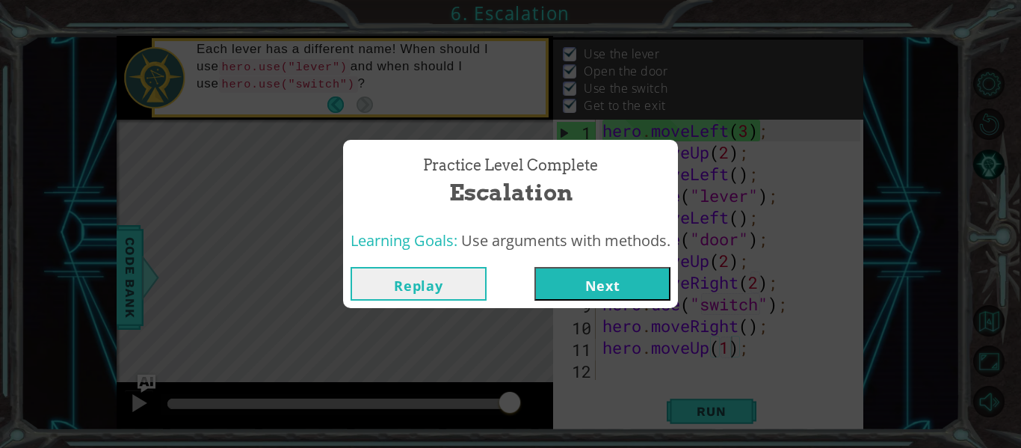
drag, startPoint x: 592, startPoint y: 299, endPoint x: 565, endPoint y: 139, distance: 162.2
click at [565, 139] on div "Practice Level Complete Escalation Learning Goals: Use arguments with methods. …" at bounding box center [510, 224] width 1021 height 448
click at [637, 286] on button "Next" at bounding box center [603, 284] width 136 height 34
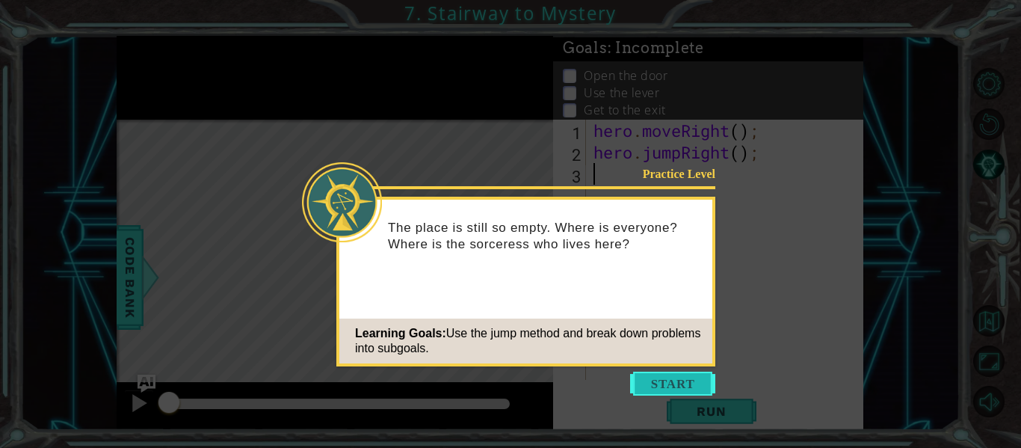
click at [662, 388] on button "Start" at bounding box center [672, 384] width 85 height 24
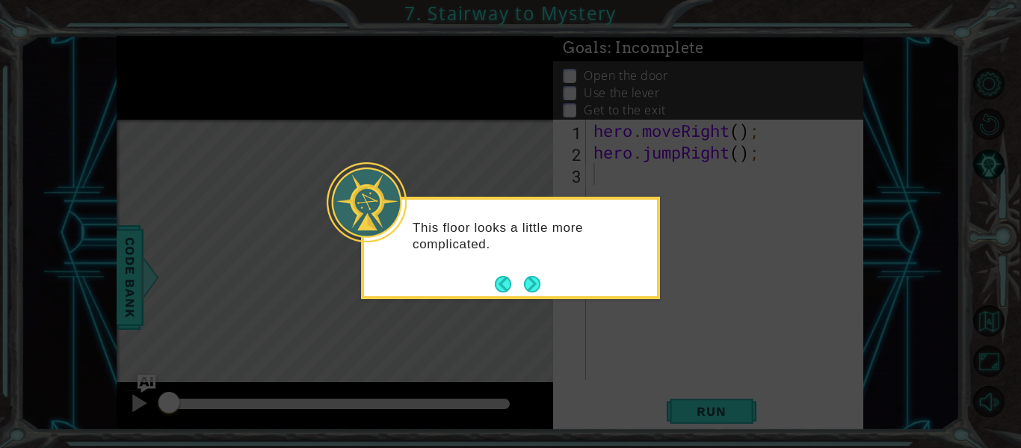
click at [659, 388] on icon at bounding box center [510, 224] width 1021 height 448
click at [663, 387] on icon at bounding box center [510, 224] width 1021 height 448
click at [523, 283] on button "Back" at bounding box center [509, 284] width 29 height 16
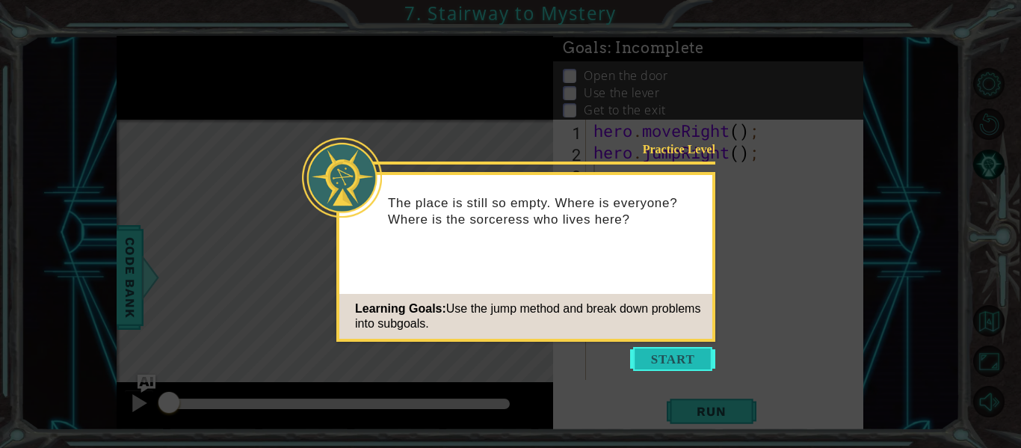
click at [639, 358] on button "Start" at bounding box center [672, 359] width 85 height 24
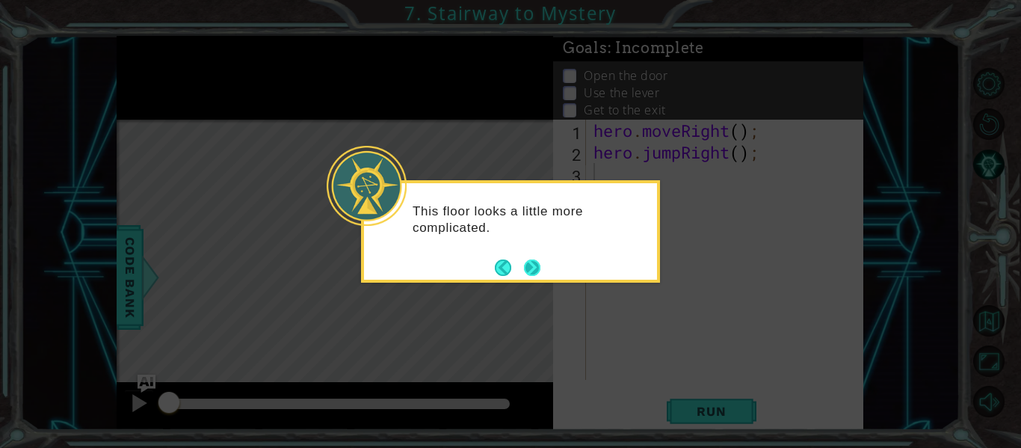
click at [540, 274] on button "Next" at bounding box center [532, 267] width 16 height 16
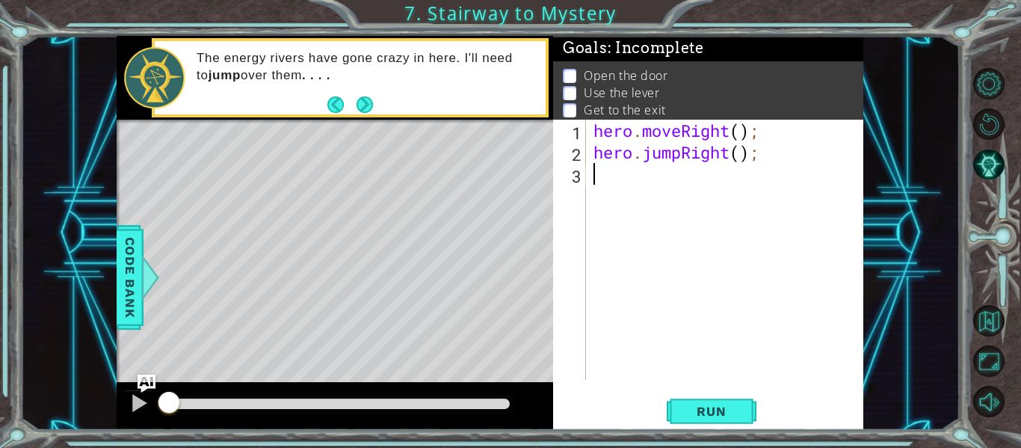
type textarea "m"
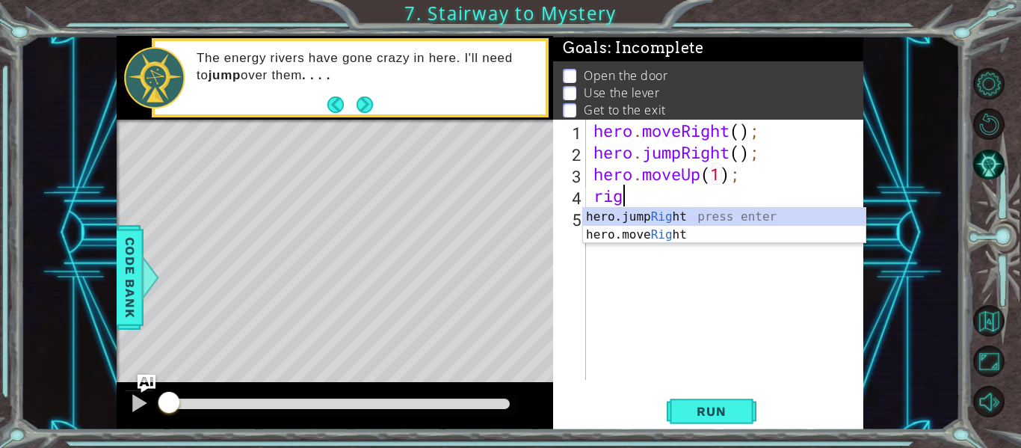
type textarea "hero.moveUp(1);right"
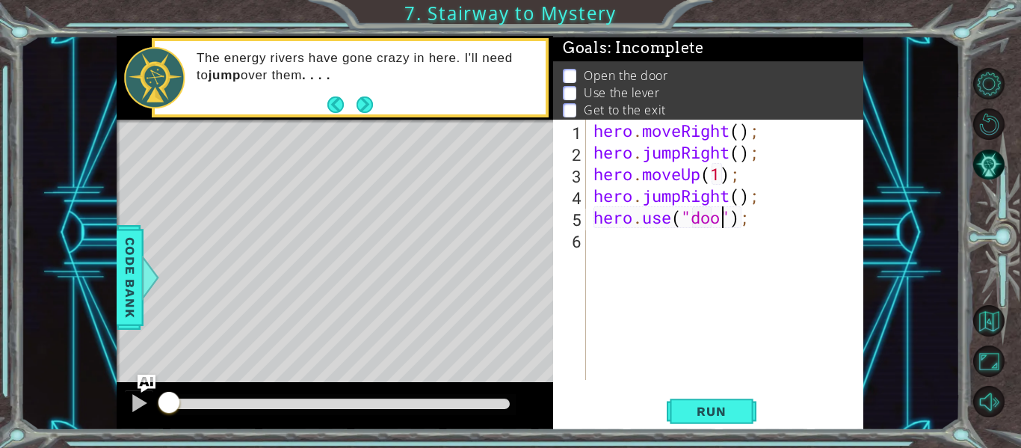
type textarea "hero.use("door");"
type textarea "hero.moveUp(2);"
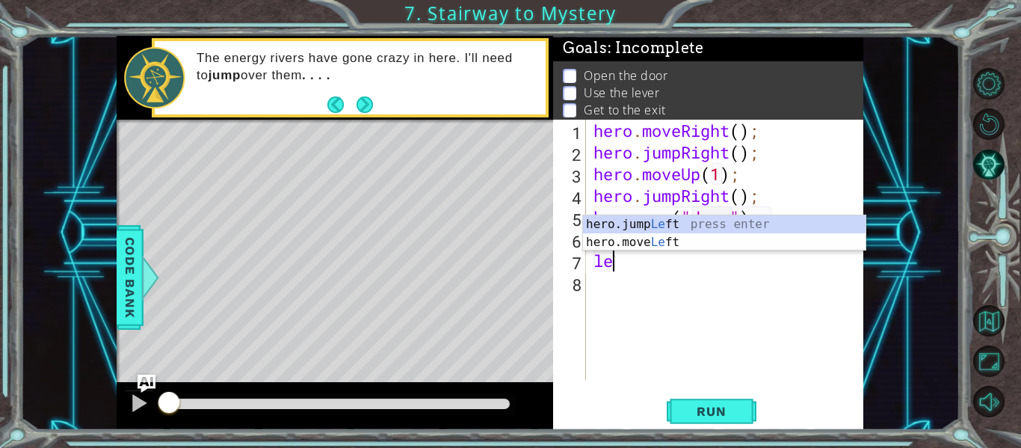
scroll to position [0, 1]
type textarea "left"
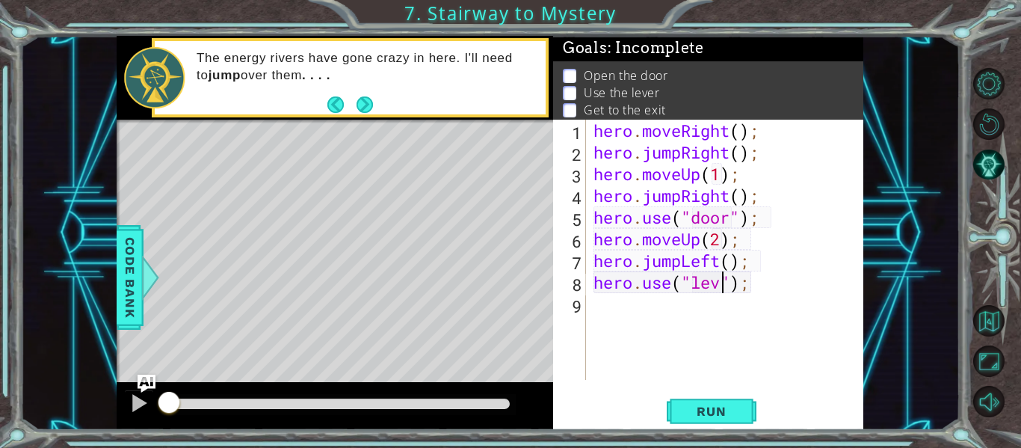
type textarea "hero.use("lever");"
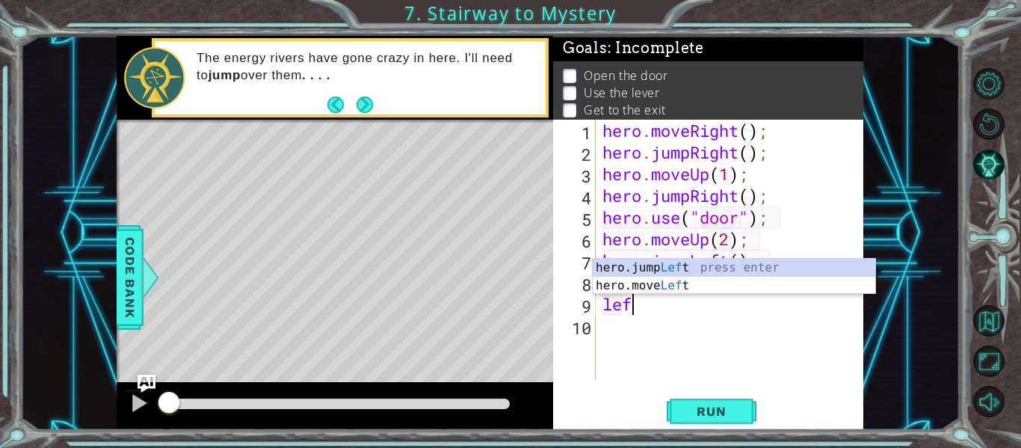
type textarea "left"
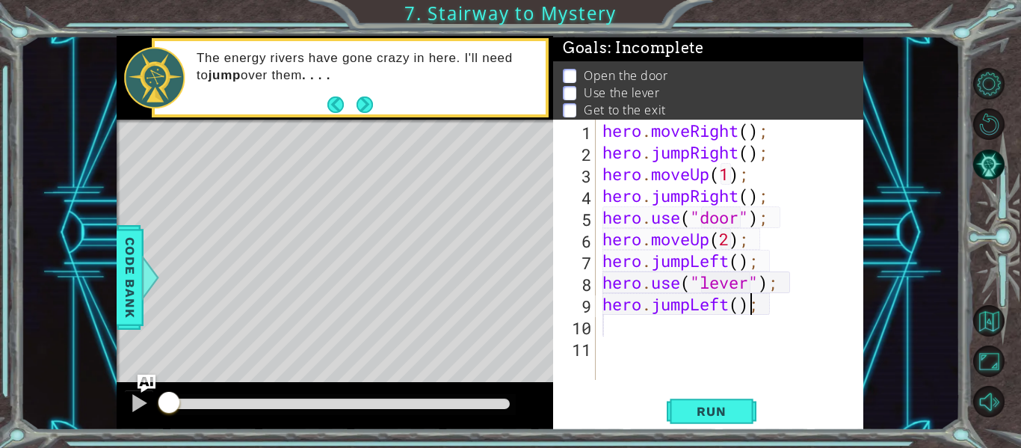
click at [746, 306] on div "hero . moveRight ( ) ; hero . jumpRight ( ) ; hero . moveUp ( 1 ) ; hero . jump…" at bounding box center [734, 272] width 268 height 304
click at [738, 304] on div "hero . moveRight ( ) ; hero . jumpRight ( ) ; hero . moveUp ( 1 ) ; hero . jump…" at bounding box center [734, 272] width 268 height 304
type textarea "hero.jumpLeft(2);"
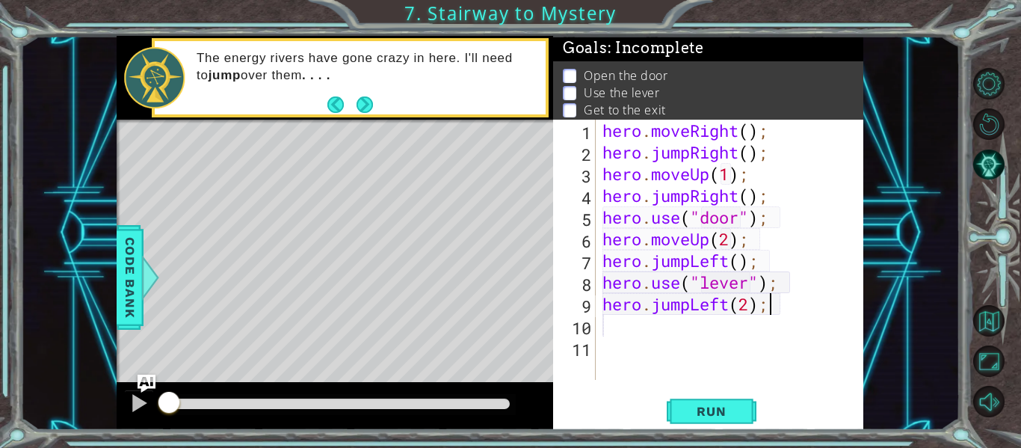
click at [787, 307] on div "hero . moveRight ( ) ; hero . jumpRight ( ) ; hero . moveUp ( 1 ) ; hero . jump…" at bounding box center [734, 272] width 268 height 304
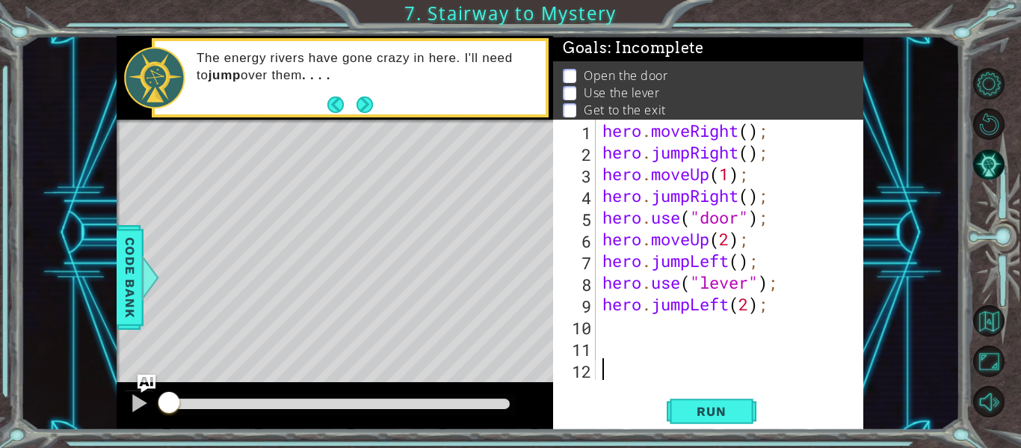
click at [680, 379] on div "hero . moveRight ( ) ; hero . jumpRight ( ) ; hero . moveUp ( 1 ) ; hero . jump…" at bounding box center [734, 272] width 268 height 304
click at [775, 318] on div "hero . moveRight ( ) ; hero . jumpRight ( ) ; hero . moveUp ( 1 ) ; hero . jump…" at bounding box center [734, 272] width 268 height 304
click at [693, 151] on div "hero . moveRight ( ) ; hero . jumpRight ( ) ; hero . moveUp ( 1 ) ; hero . jump…" at bounding box center [734, 272] width 268 height 304
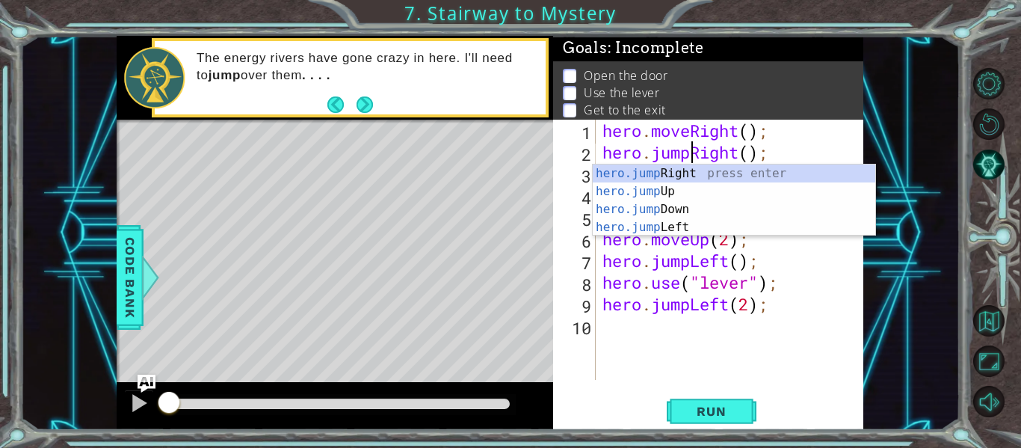
scroll to position [0, 4]
click at [878, 258] on div "1 ההההההההההההההההההההההההההההההההההההההההההההההההההההההההההההההההההההההההההההה…" at bounding box center [490, 233] width 940 height 394
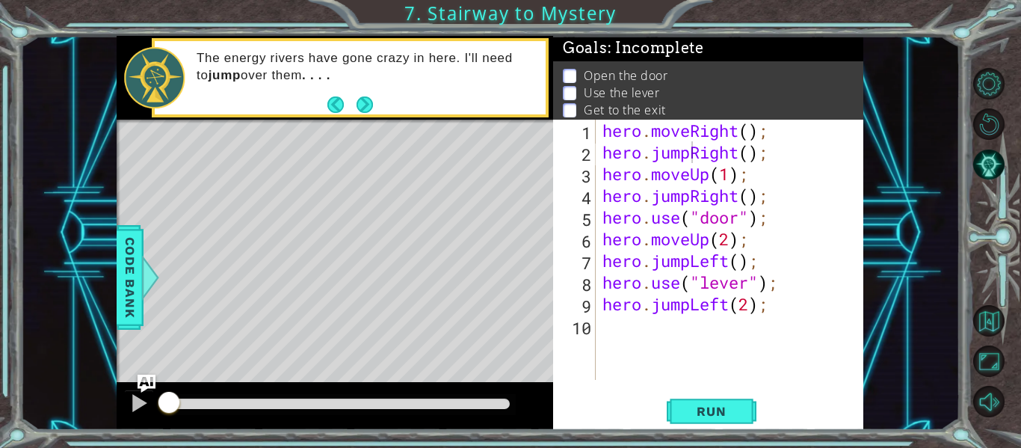
click at [691, 201] on div "hero . moveRight ( ) ; hero . jumpRight ( ) ; hero . moveUp ( 1 ) ; hero . jump…" at bounding box center [734, 272] width 268 height 304
click at [780, 184] on div "hero . moveRight ( ) ; hero . jumpRight ( ) ; hero . moveUp ( 1 ) ; hero . move…" at bounding box center [734, 272] width 268 height 304
click at [691, 262] on div "hero . moveRight ( ) ; hero . jumpRight ( ) ; hero . moveUp ( 1 ) ; hero . move…" at bounding box center [734, 272] width 268 height 304
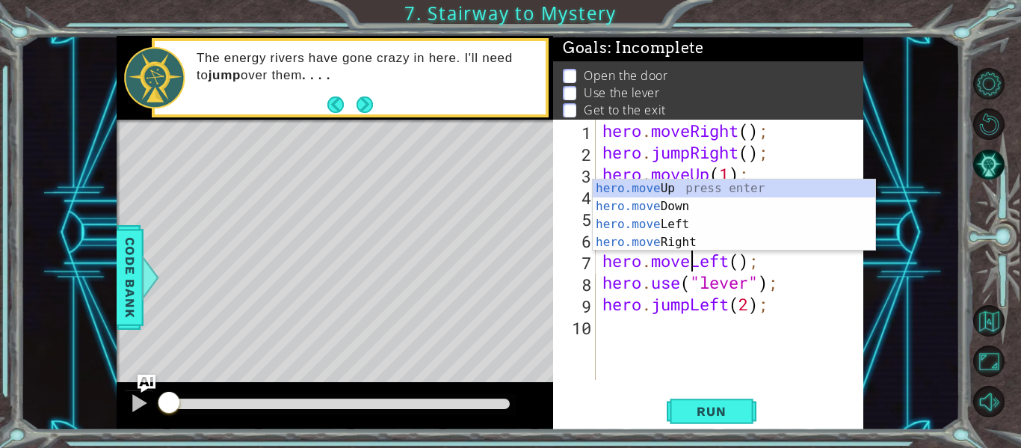
click at [690, 301] on div "hero . moveRight ( ) ; hero . jumpRight ( ) ; hero . moveUp ( 1 ) ; hero . move…" at bounding box center [734, 272] width 268 height 304
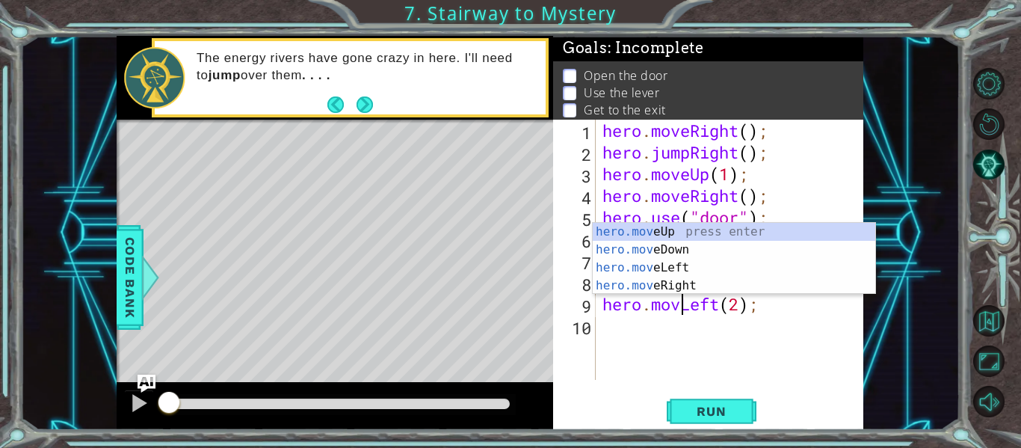
type textarea "hero.moveLeft(2);"
click at [784, 315] on div "hero . moveRight ( ) ; hero . jumpRight ( ) ; hero . moveUp ( 1 ) ; hero . move…" at bounding box center [734, 272] width 268 height 304
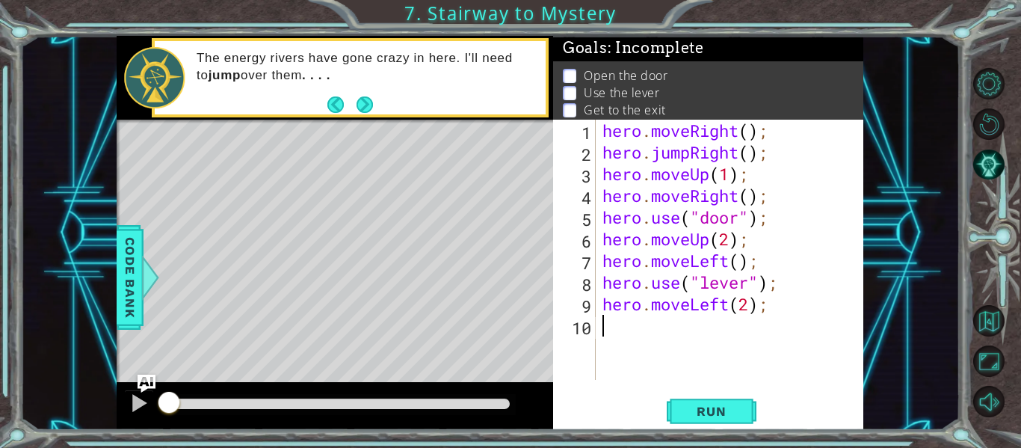
click at [797, 305] on div "hero . moveRight ( ) ; hero . jumpRight ( ) ; hero . moveUp ( 1 ) ; hero . move…" at bounding box center [734, 272] width 268 height 304
type textarea "hero.moveLeft(2);"
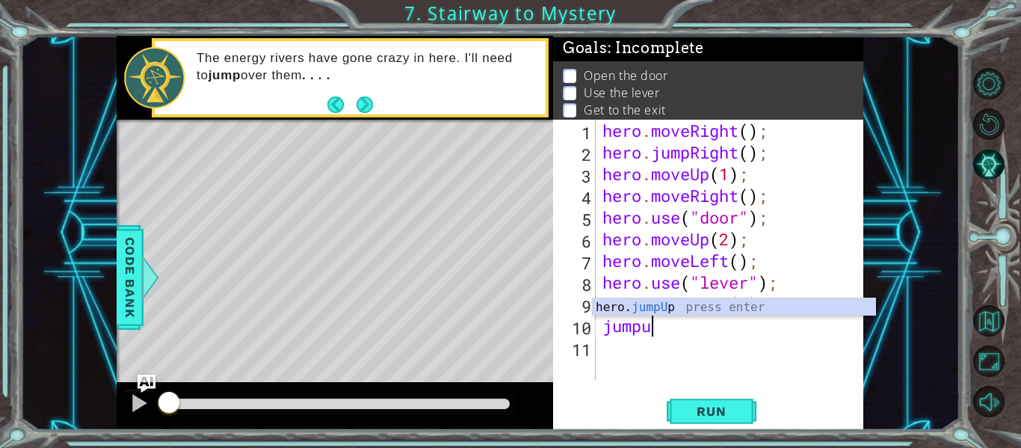
type textarea "jumpup"
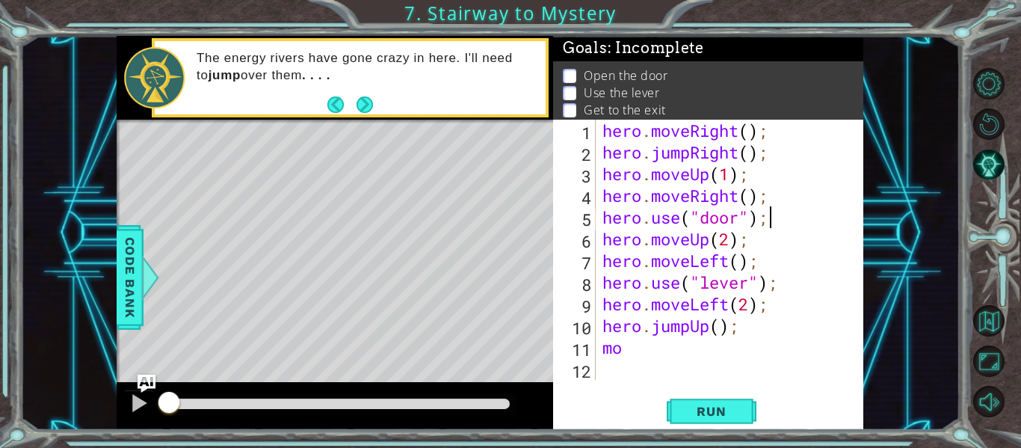
click at [802, 218] on div "hero . moveRight ( ) ; hero . jumpRight ( ) ; hero . moveUp ( 1 ) ; hero . move…" at bounding box center [734, 272] width 268 height 304
click at [649, 348] on div "hero . moveRight ( ) ; hero . jumpRight ( ) ; hero . moveUp ( 1 ) ; hero . move…" at bounding box center [734, 272] width 268 height 304
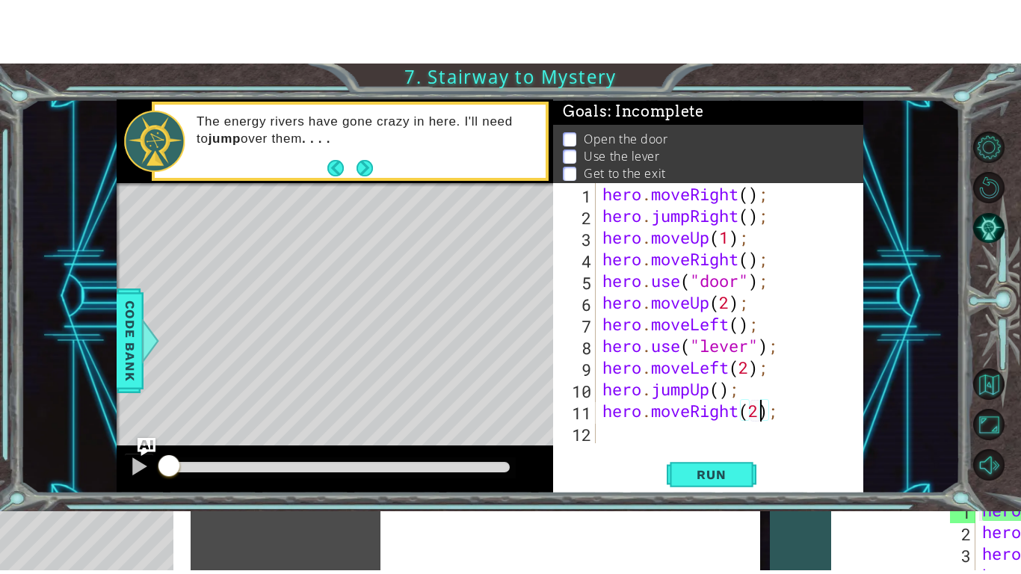
scroll to position [0, 7]
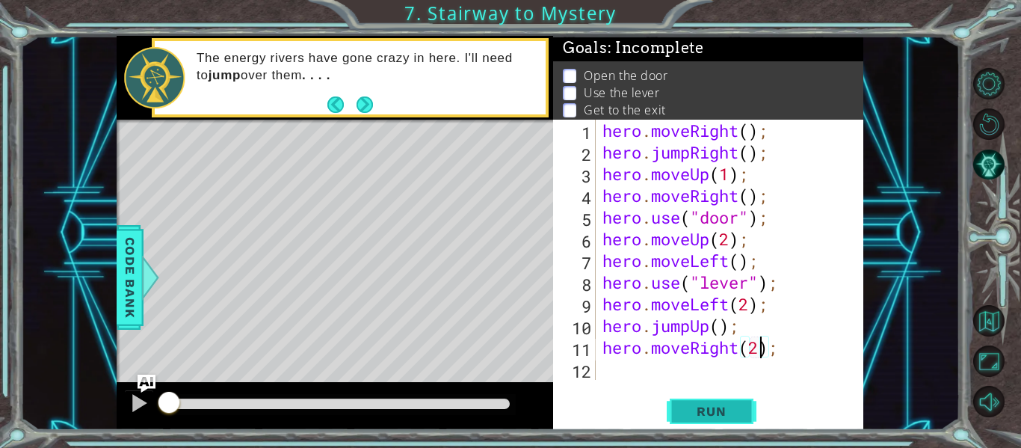
type textarea "hero.moveRight(2);"
click at [706, 415] on span "Run" at bounding box center [711, 411] width 59 height 15
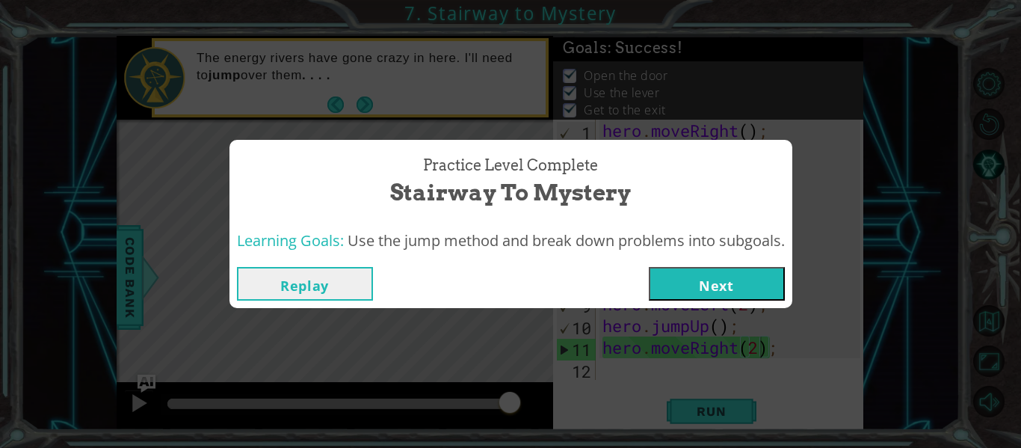
click at [695, 280] on button "Next" at bounding box center [717, 284] width 136 height 34
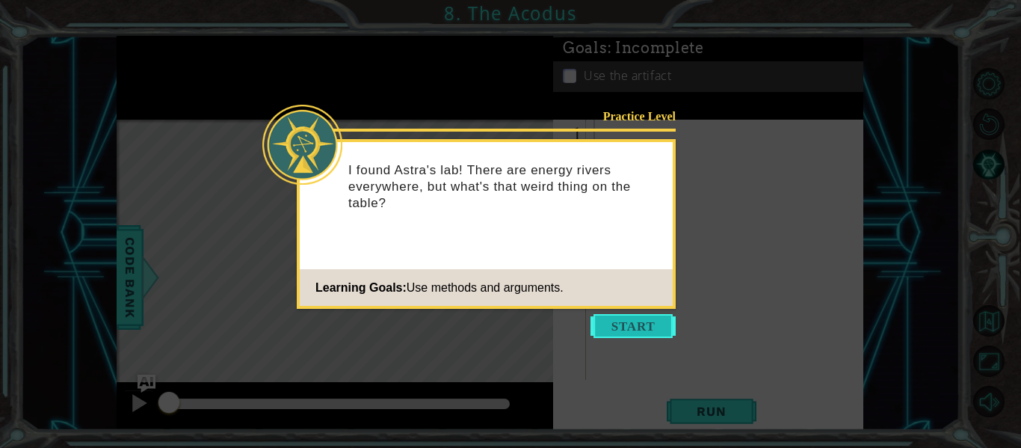
click at [661, 321] on button "Start" at bounding box center [633, 326] width 85 height 24
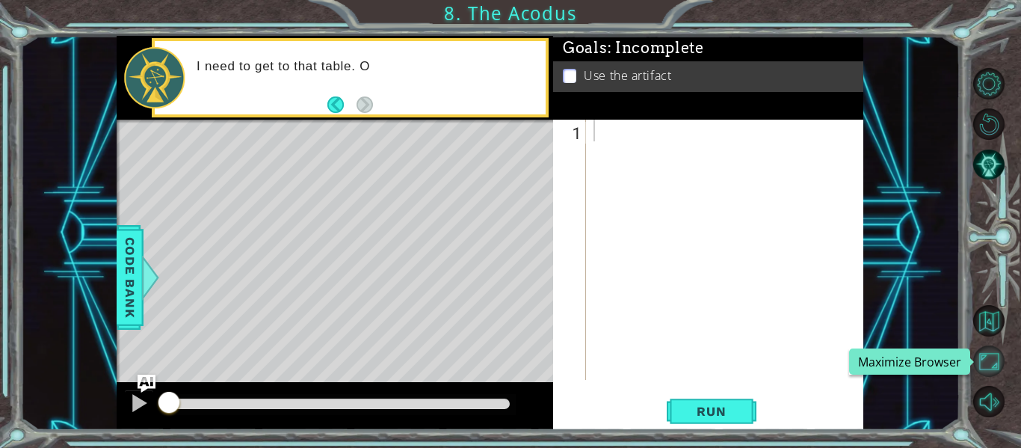
click at [1000, 352] on button "Maximize Browser" at bounding box center [988, 360] width 31 height 31
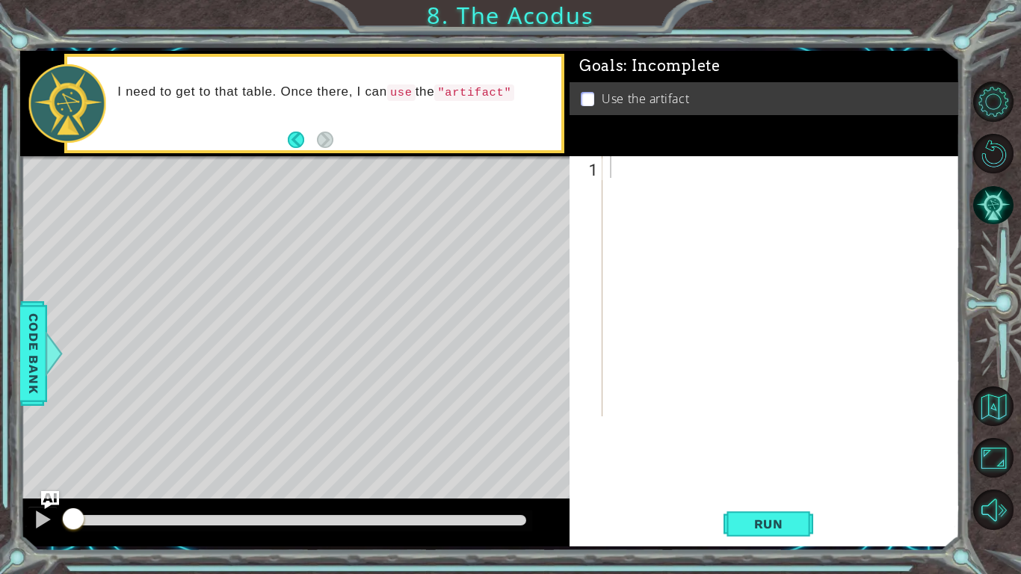
click at [810, 233] on div at bounding box center [785, 308] width 357 height 304
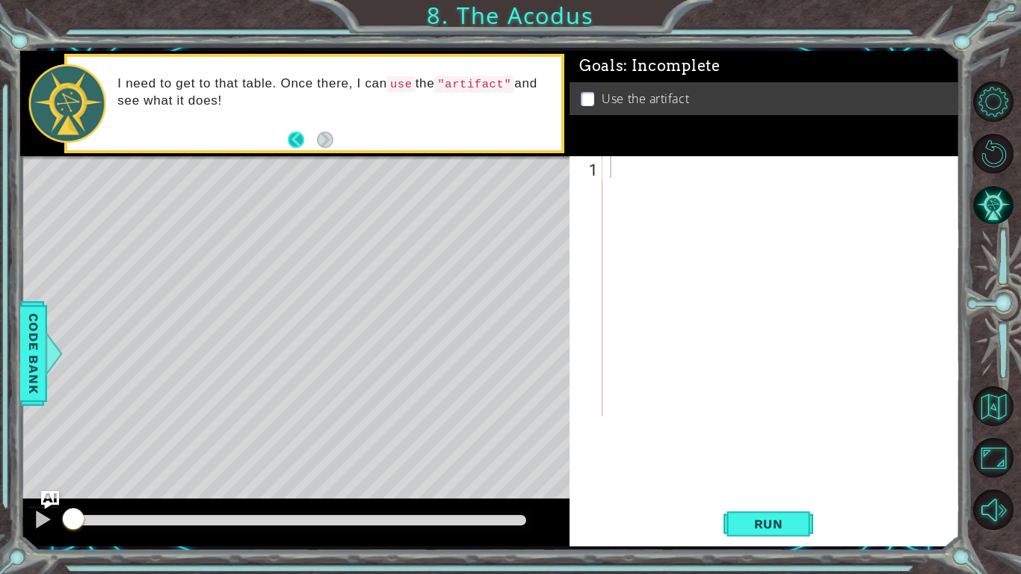
click at [294, 144] on button "Back" at bounding box center [302, 140] width 29 height 16
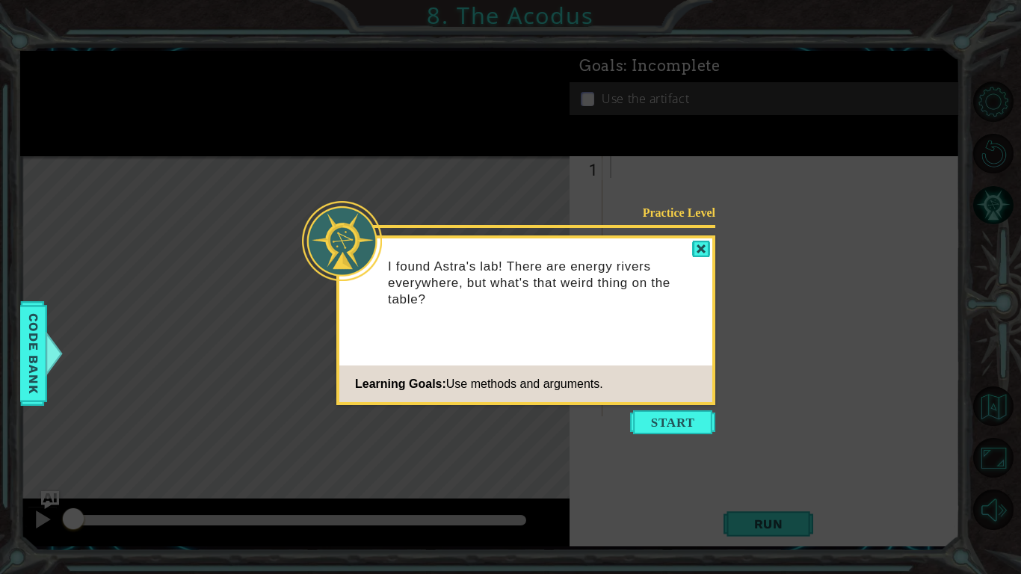
click at [701, 318] on div "I found Astra's lab! There are energy rivers everywhere, but what's that weird …" at bounding box center [525, 290] width 373 height 92
click at [683, 426] on button "Start" at bounding box center [672, 422] width 85 height 24
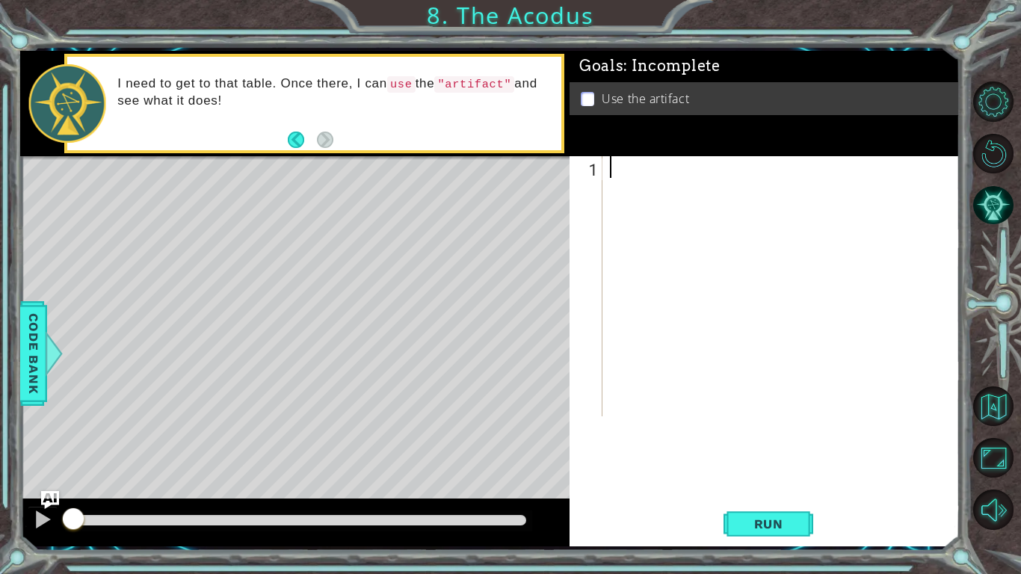
click at [710, 393] on div at bounding box center [785, 308] width 357 height 304
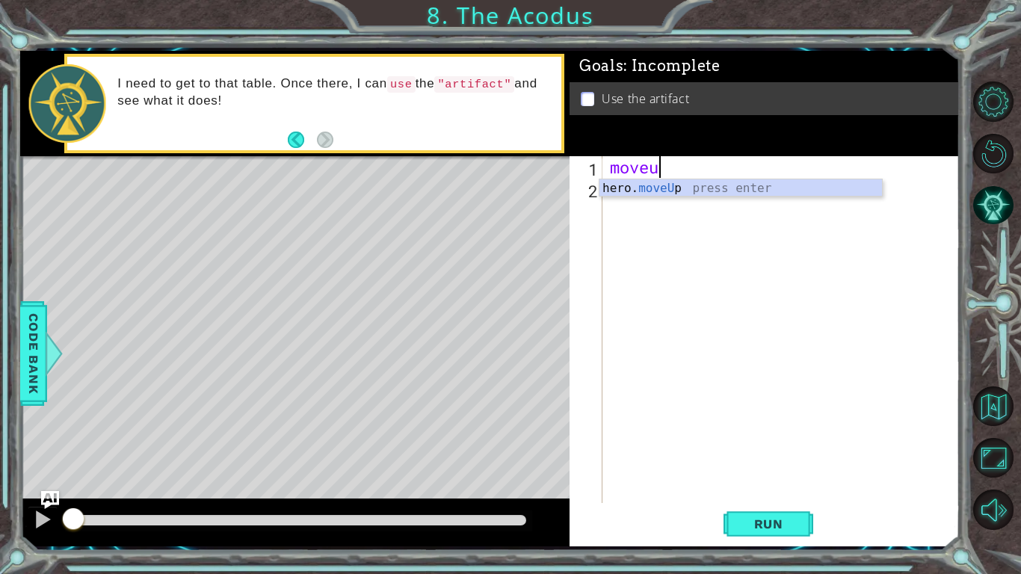
scroll to position [0, 1]
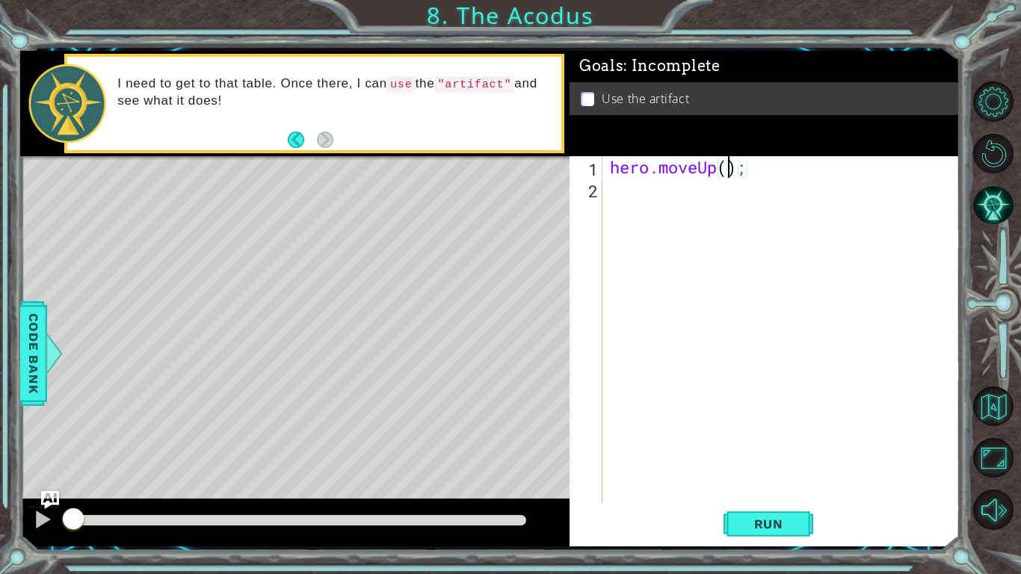
type textarea "hero.moveUp(2);"
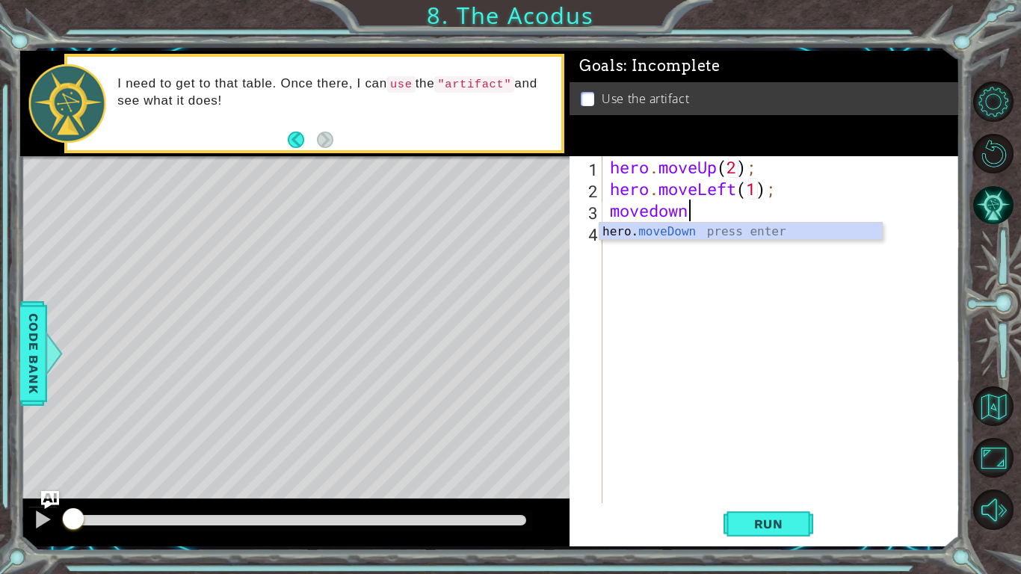
scroll to position [0, 7]
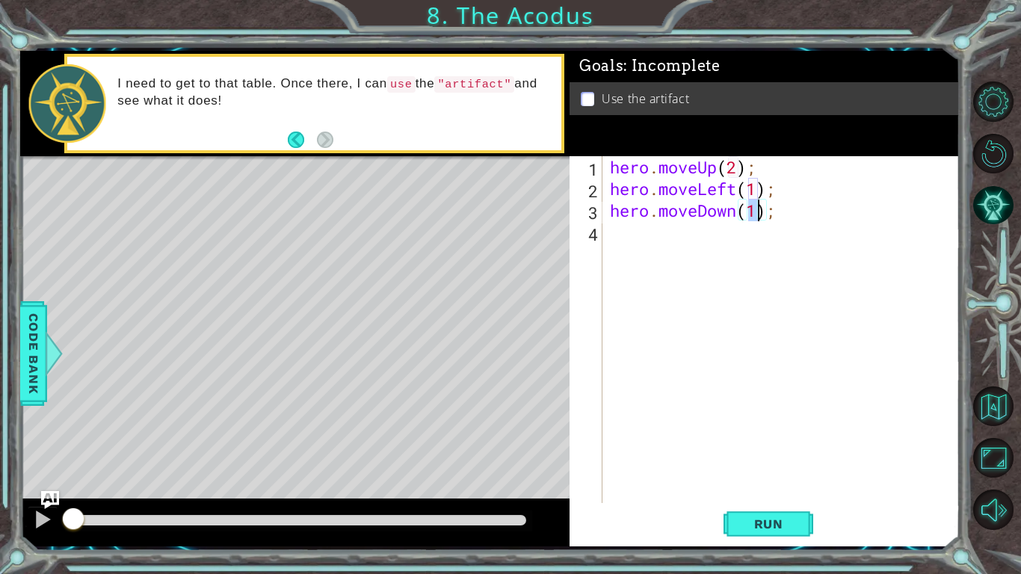
type textarea "hero.moveDown(3);"
type textarea "hero.moveDown(2);"
type textarea "l"
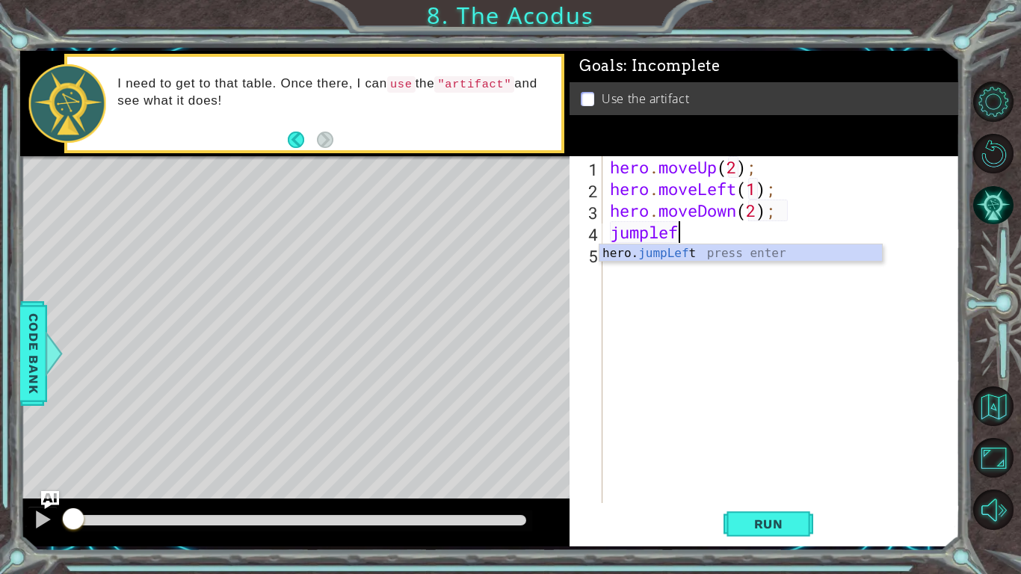
scroll to position [0, 2]
type textarea "jumpleft"
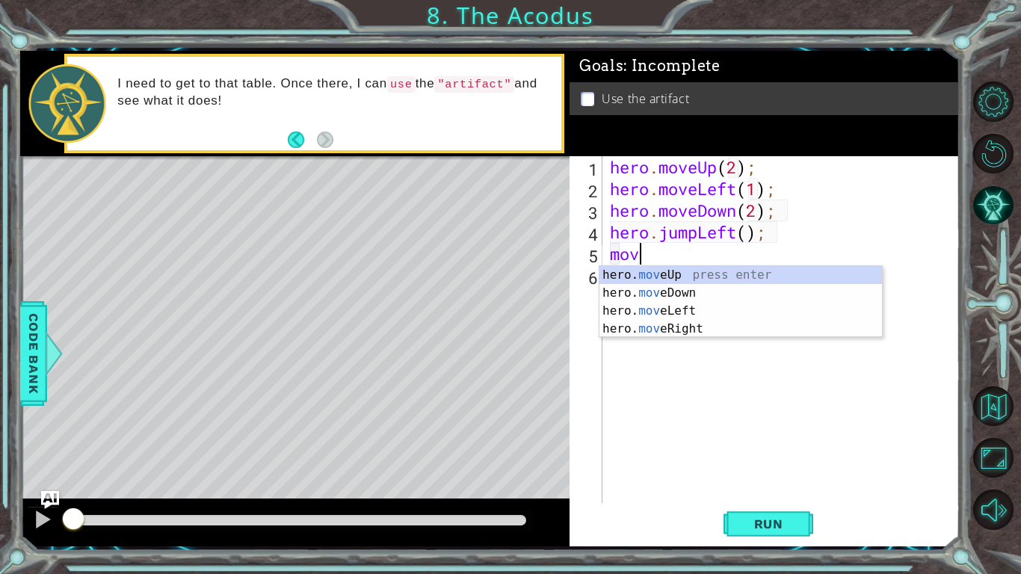
scroll to position [0, 1]
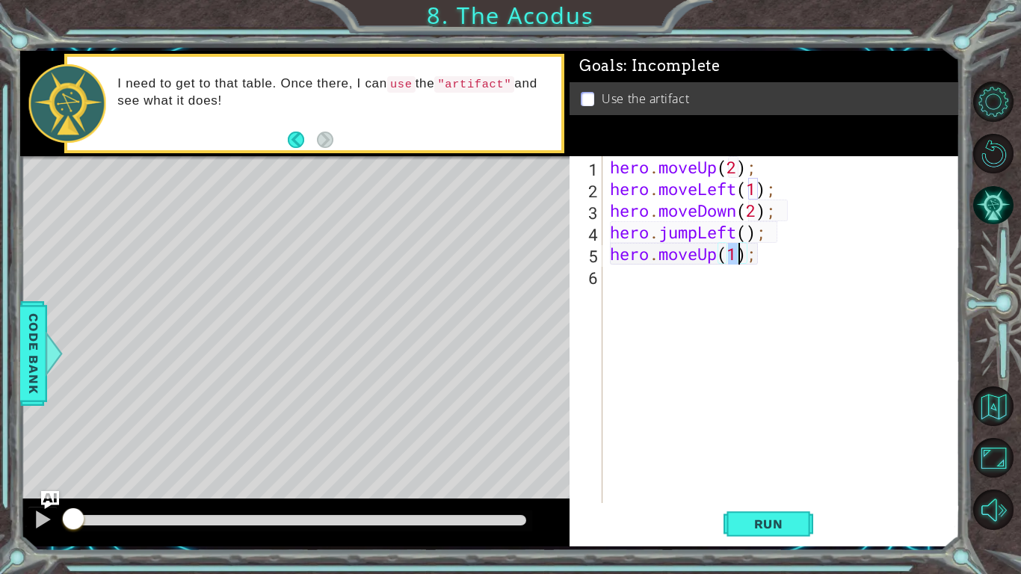
type textarea "hero.moveUp(2);"
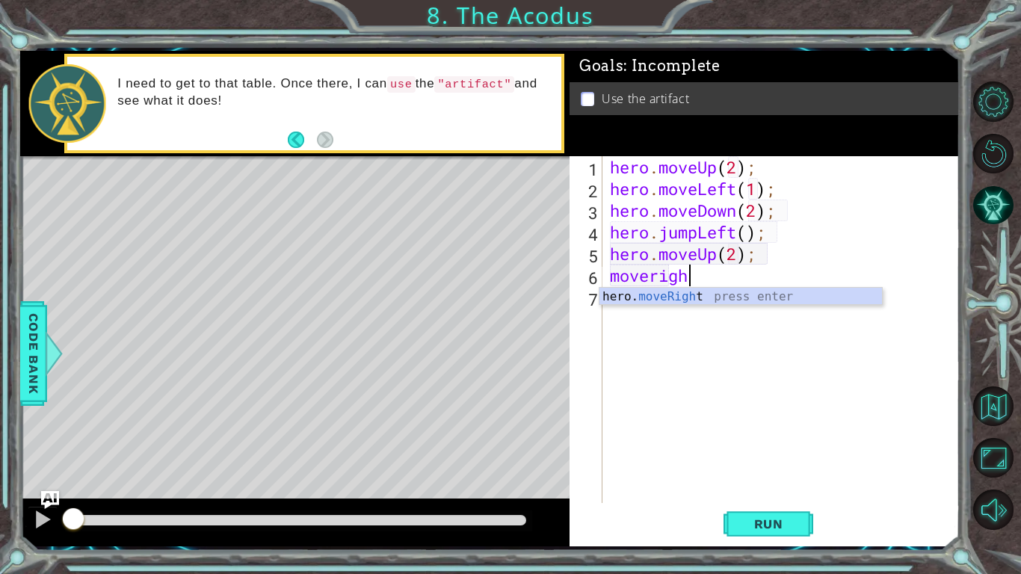
scroll to position [0, 3]
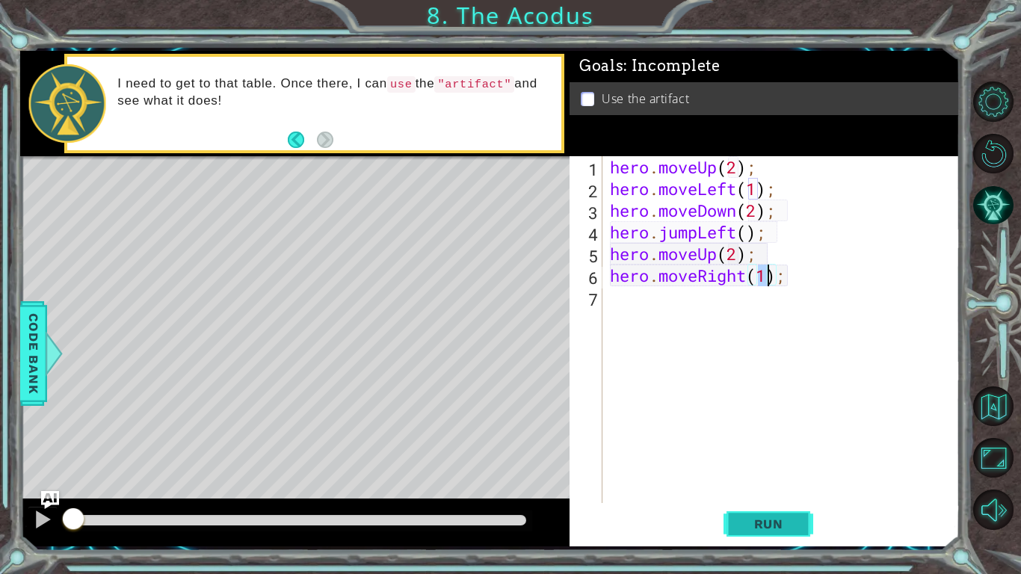
type textarea "hero.moveRight(1);"
click at [777, 447] on span "Run" at bounding box center [768, 524] width 59 height 15
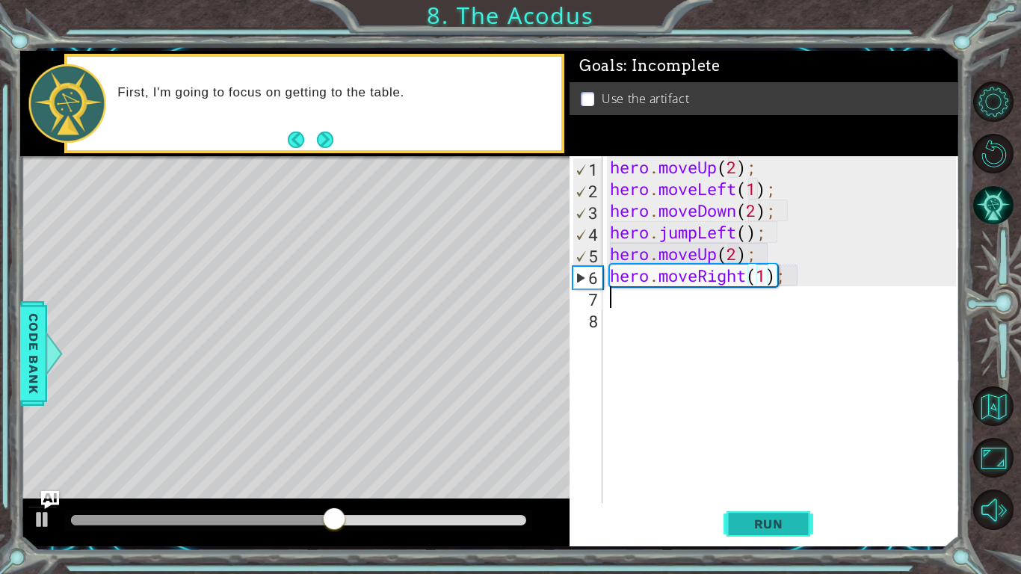
scroll to position [0, 0]
type textarea "y"
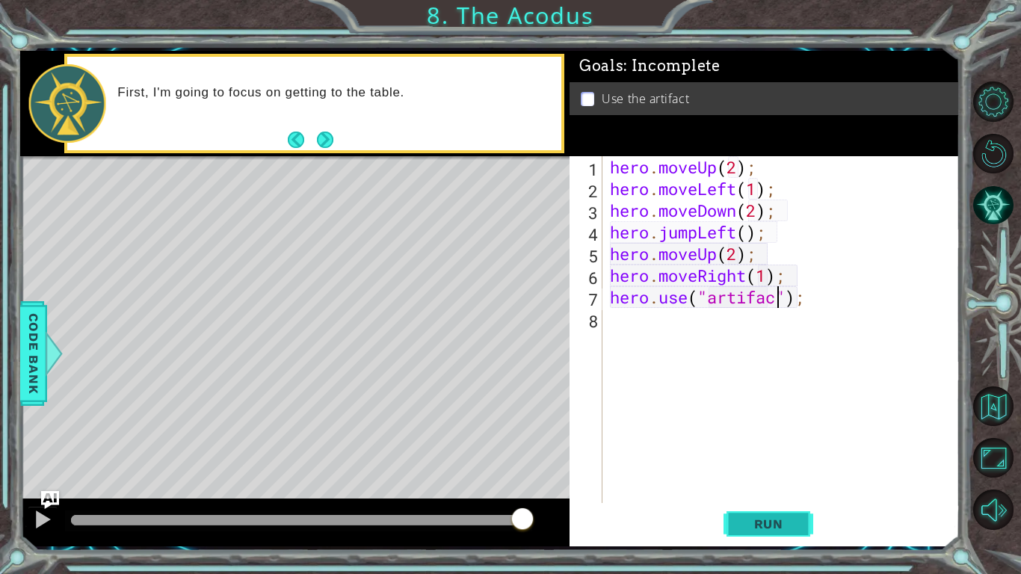
scroll to position [0, 7]
type textarea "hero.use("artifact");"
click at [783, 447] on span "Run" at bounding box center [768, 524] width 59 height 15
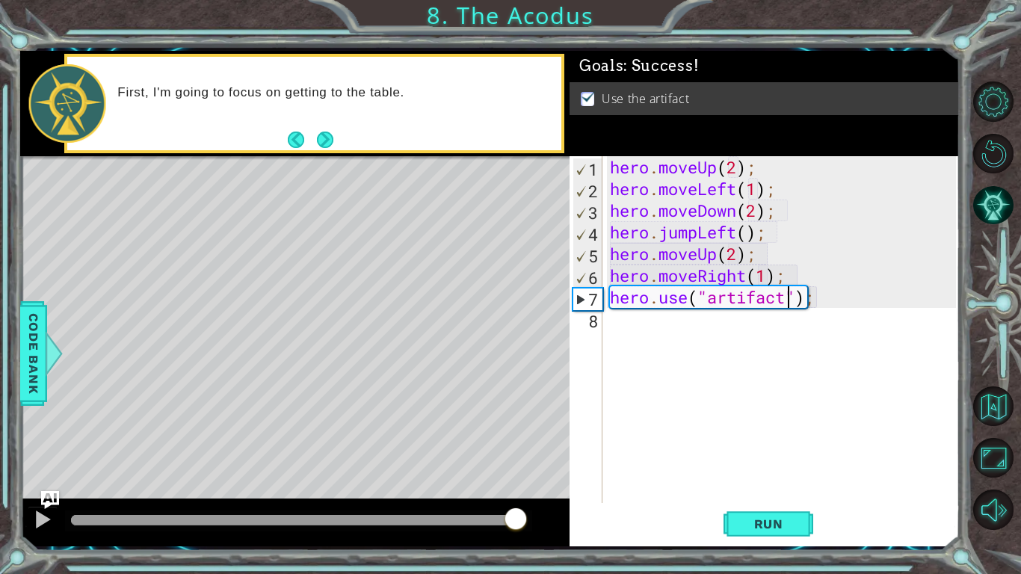
click at [517, 447] on div at bounding box center [298, 520] width 455 height 10
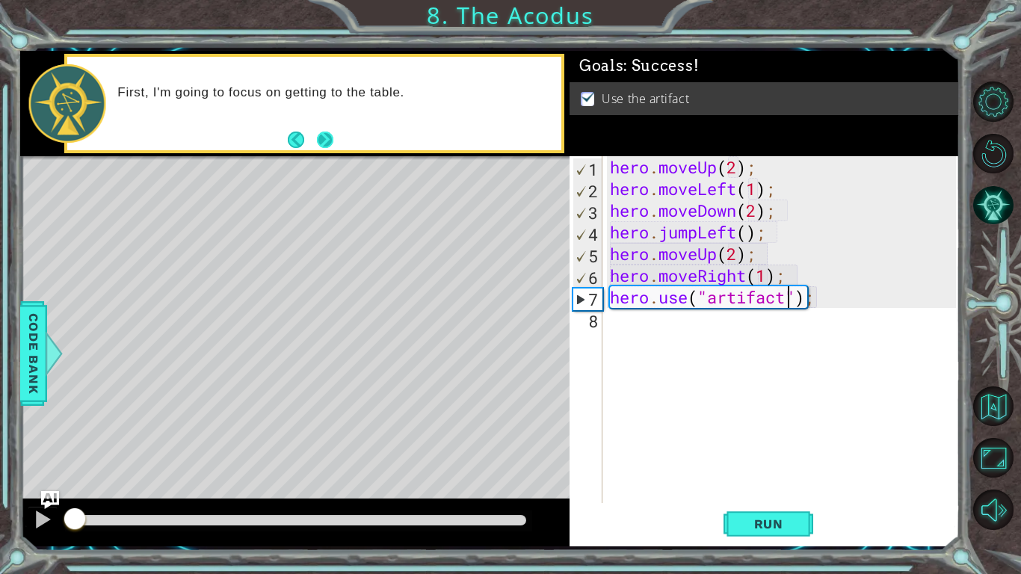
click at [329, 135] on button "Next" at bounding box center [325, 140] width 16 height 16
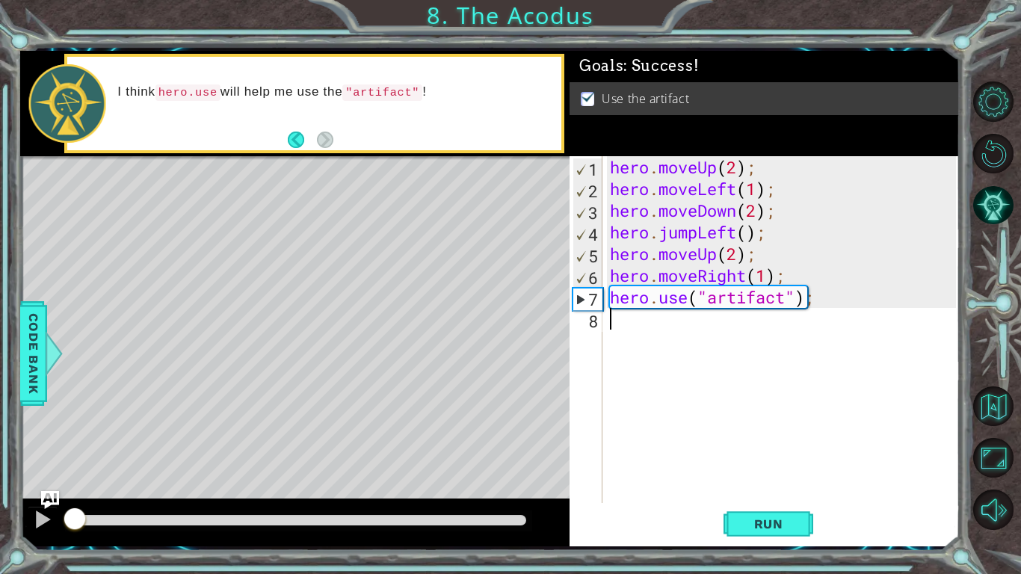
click at [703, 447] on div "hero . moveUp ( 2 ) ; hero . moveLeft ( 1 ) ; hero . moveDown ( 2 ) ; hero . ju…" at bounding box center [785, 351] width 357 height 390
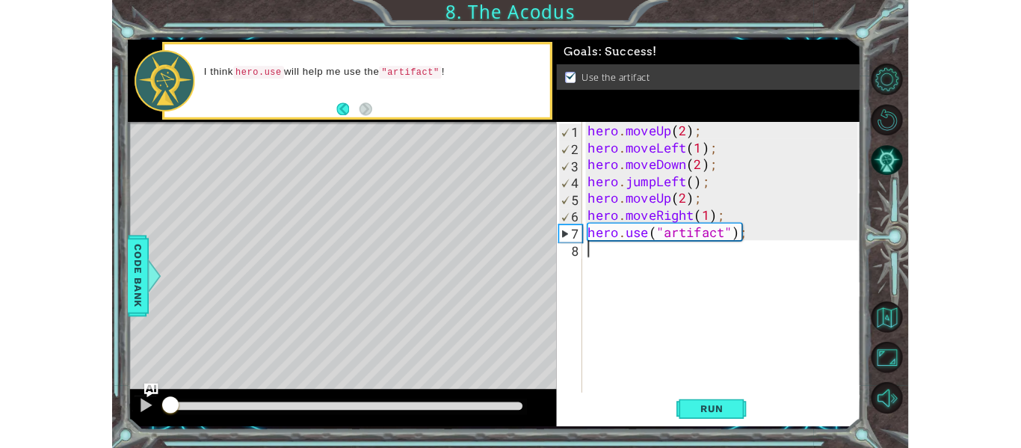
scroll to position [0, 0]
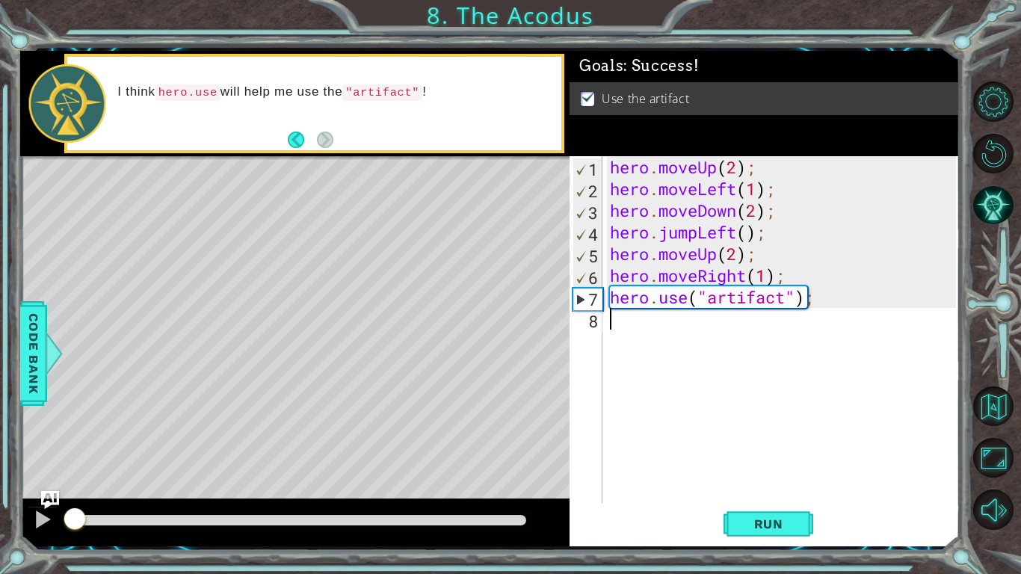
click at [779, 327] on div "hero . moveUp ( 2 ) ; hero . moveLeft ( 1 ) ; hero . moveDown ( 2 ) ; hero . ju…" at bounding box center [785, 351] width 357 height 390
click at [875, 291] on div "hero . moveUp ( 2 ) ; hero . moveLeft ( 1 ) ; hero . moveDown ( 2 ) ; hero . ju…" at bounding box center [785, 351] width 357 height 390
click at [853, 271] on div "hero . moveUp ( 2 ) ; hero . moveLeft ( 1 ) ; hero . moveDown ( 2 ) ; hero . ju…" at bounding box center [785, 351] width 357 height 390
type textarea "hero.moveRight(1);"
click at [809, 321] on div "hero . moveUp ( 2 ) ; hero . moveLeft ( 1 ) ; hero . moveDown ( 2 ) ; hero . ju…" at bounding box center [785, 351] width 357 height 390
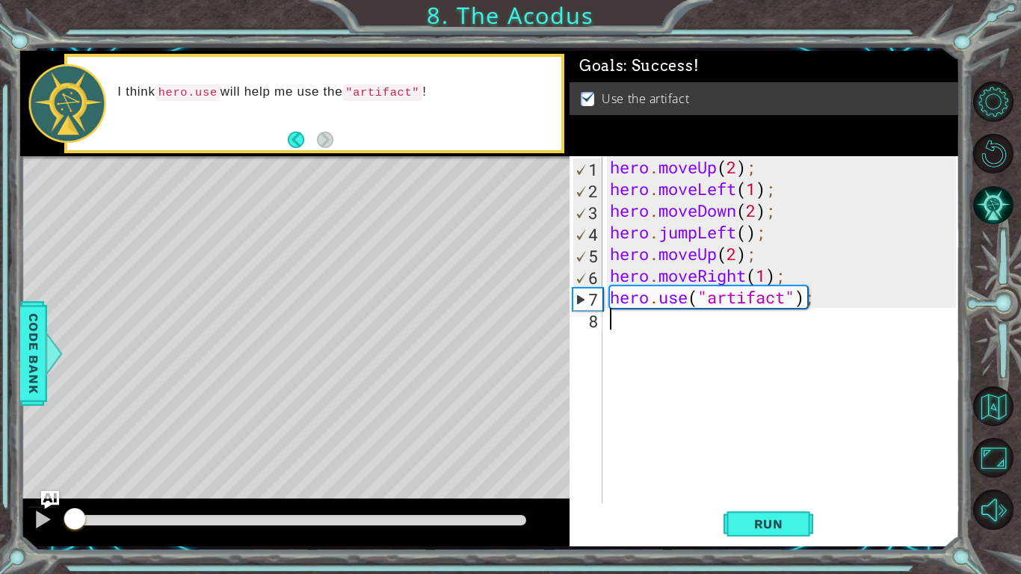
click at [786, 307] on div "hero . moveUp ( 2 ) ; hero . moveLeft ( 1 ) ; hero . moveDown ( 2 ) ; hero . ju…" at bounding box center [785, 351] width 357 height 390
type textarea "hero.use("artifact");"
click at [813, 305] on div "hero . moveUp ( 2 ) ; hero . moveLeft ( 1 ) ; hero . moveDown ( 2 ) ; hero . ju…" at bounding box center [785, 351] width 357 height 390
click at [817, 320] on div "hero . moveUp ( 2 ) ; hero . moveLeft ( 1 ) ; hero . moveDown ( 2 ) ; hero . ju…" at bounding box center [785, 351] width 357 height 390
click at [819, 301] on div "hero . moveUp ( 2 ) ; hero . moveLeft ( 1 ) ; hero . moveDown ( 2 ) ; hero . ju…" at bounding box center [785, 351] width 357 height 390
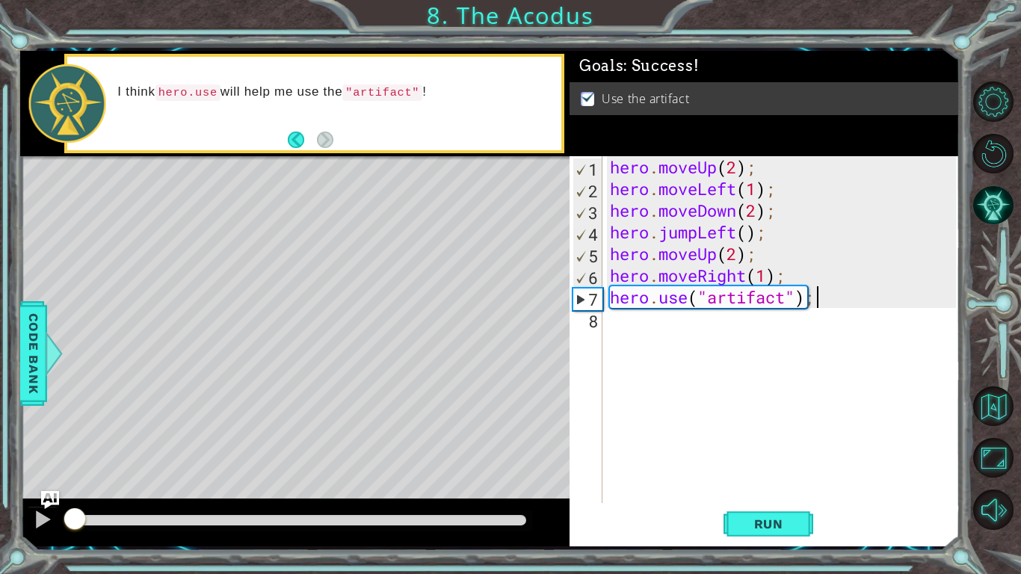
type textarea "hero.use("artifact")"
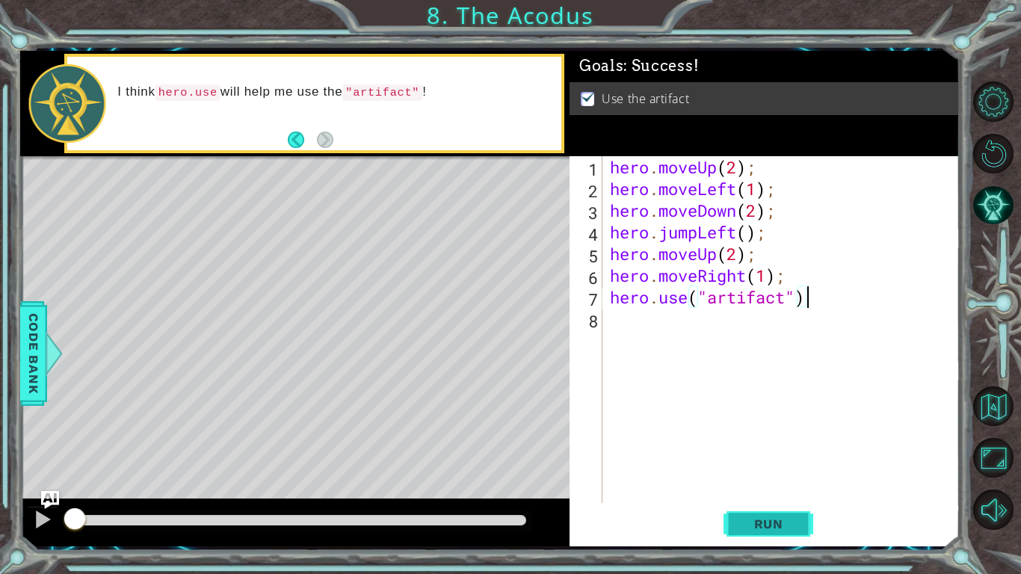
click at [776, 447] on button "Run" at bounding box center [769, 524] width 90 height 39
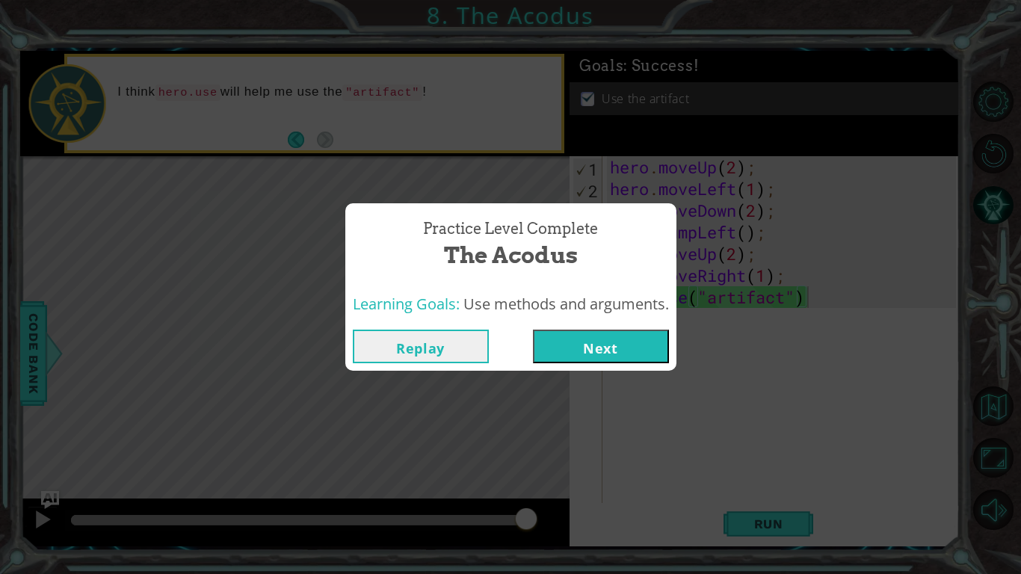
click at [641, 358] on button "Next" at bounding box center [601, 347] width 136 height 34
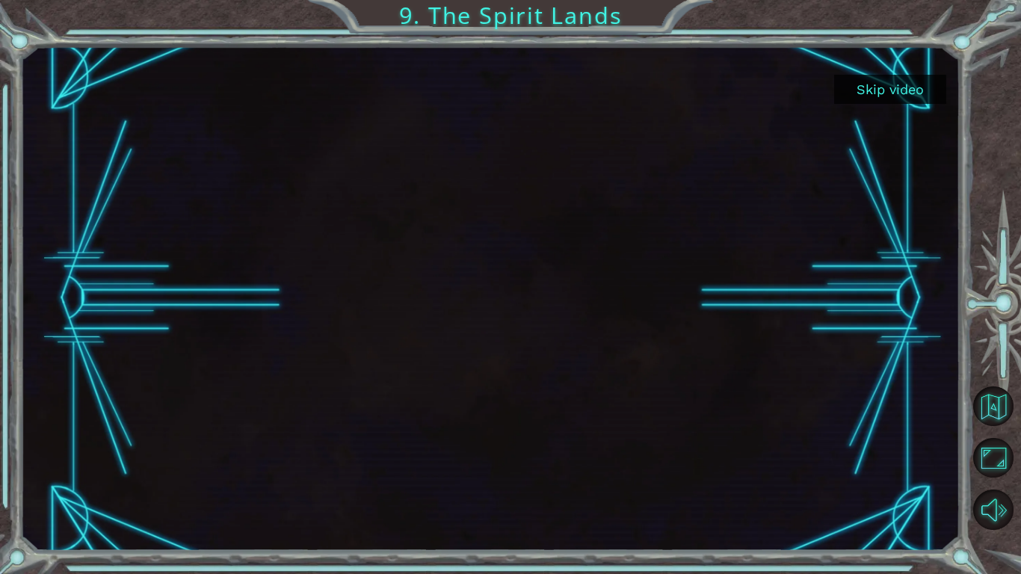
click at [866, 100] on button "Skip video" at bounding box center [890, 89] width 112 height 29
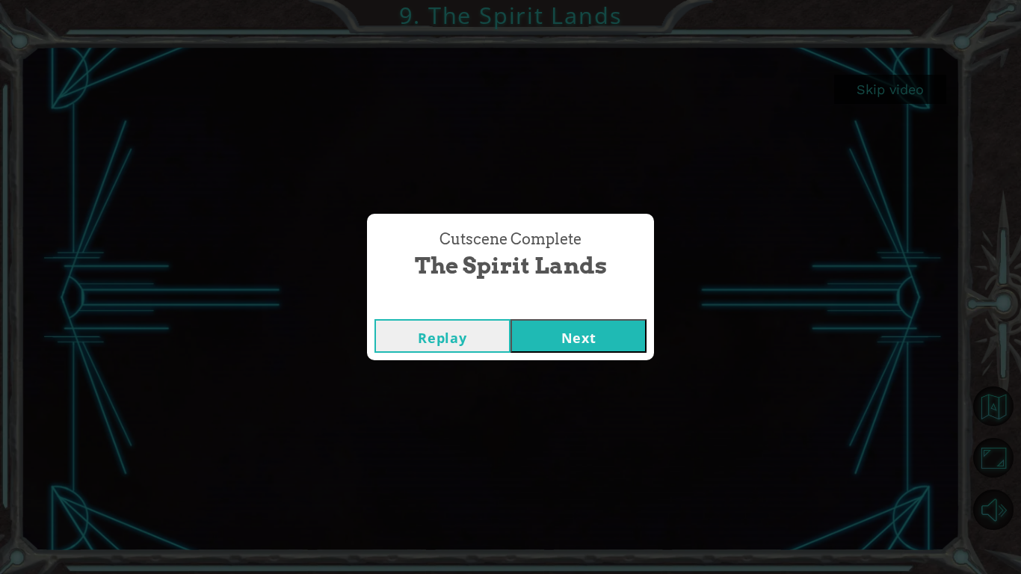
click at [603, 312] on div "Replay Next" at bounding box center [510, 336] width 287 height 49
click at [585, 334] on button "Next" at bounding box center [579, 336] width 136 height 34
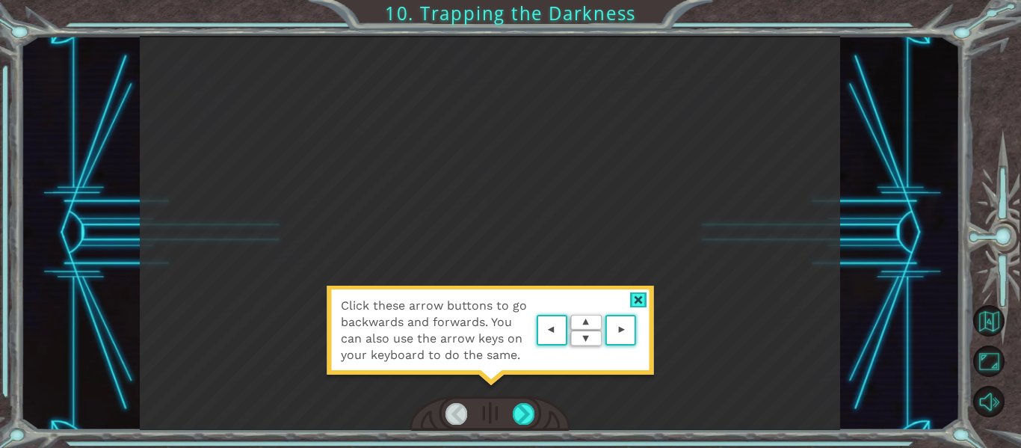
click at [644, 293] on div at bounding box center [638, 300] width 17 height 16
